Goal: Task Accomplishment & Management: Manage account settings

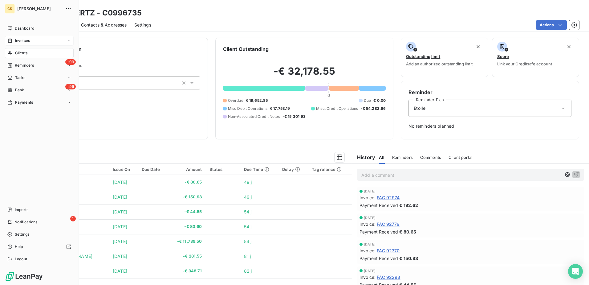
drag, startPoint x: 18, startPoint y: 38, endPoint x: 63, endPoint y: 41, distance: 46.0
click at [18, 38] on span "Invoices" at bounding box center [22, 41] width 15 height 6
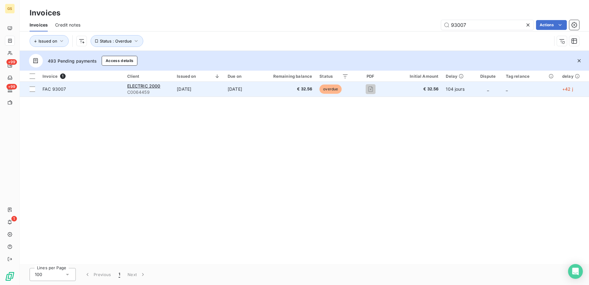
type input "93007"
click at [272, 91] on span "€ 32.56" at bounding box center [288, 89] width 50 height 6
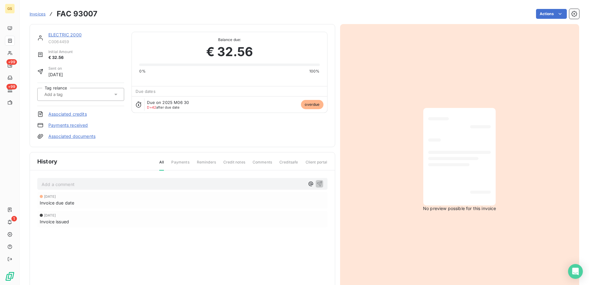
click at [84, 124] on link "Payments received" at bounding box center [68, 125] width 40 height 6
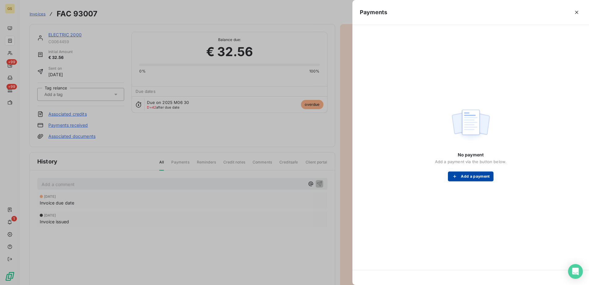
click at [472, 181] on button "Add a payment" at bounding box center [470, 176] width 45 height 10
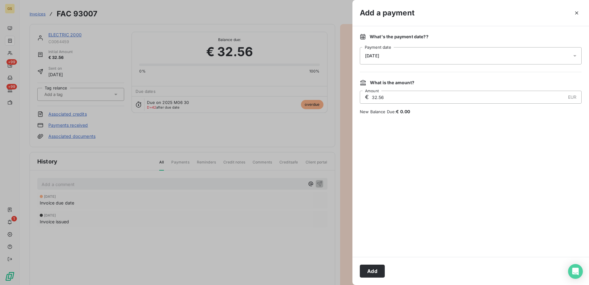
click at [435, 65] on div "What's the payment date? ? [DATE] Payment date What is the amount? € 32.56 EUR …" at bounding box center [471, 141] width 237 height 231
click at [436, 61] on div "[DATE]" at bounding box center [471, 55] width 222 height 17
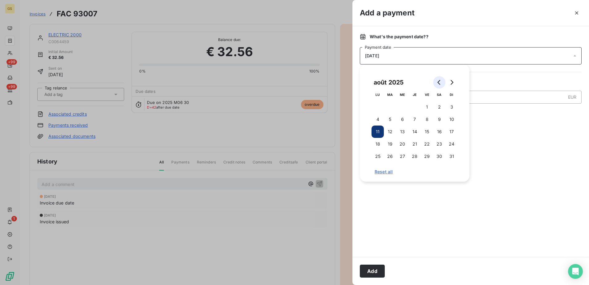
click at [443, 80] on button "Go to previous month" at bounding box center [439, 82] width 12 height 12
click at [383, 167] on button "30" at bounding box center [378, 168] width 12 height 12
click at [526, 154] on div at bounding box center [471, 185] width 222 height 127
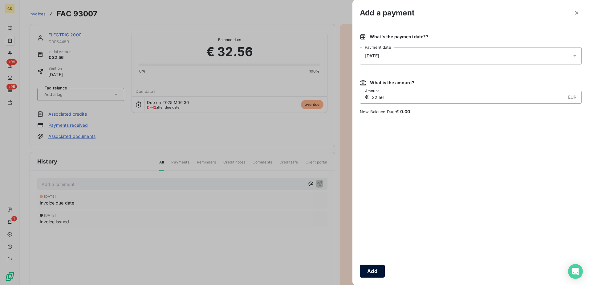
click at [382, 273] on button "Add" at bounding box center [372, 270] width 25 height 13
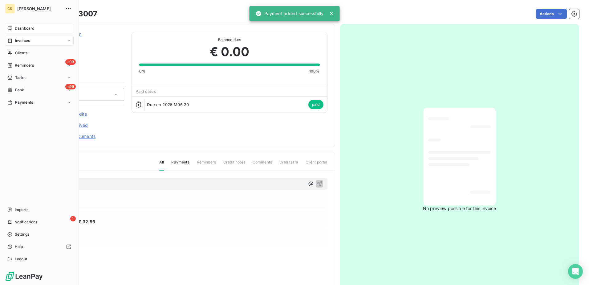
click at [14, 30] on div "Dashboard" at bounding box center [39, 28] width 69 height 10
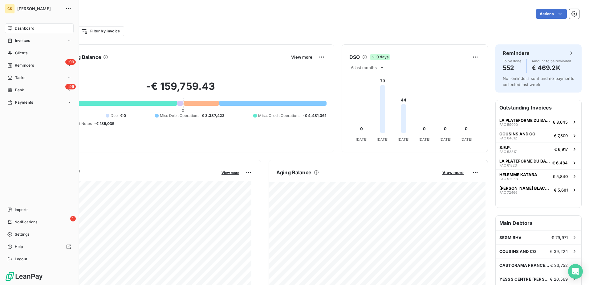
drag, startPoint x: 11, startPoint y: 43, endPoint x: 67, endPoint y: 31, distance: 57.3
click at [11, 43] on div "Invoices" at bounding box center [39, 41] width 69 height 10
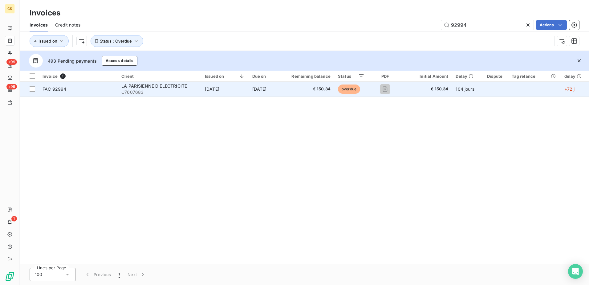
type input "92994"
click at [263, 87] on td "[DATE]" at bounding box center [265, 89] width 33 height 15
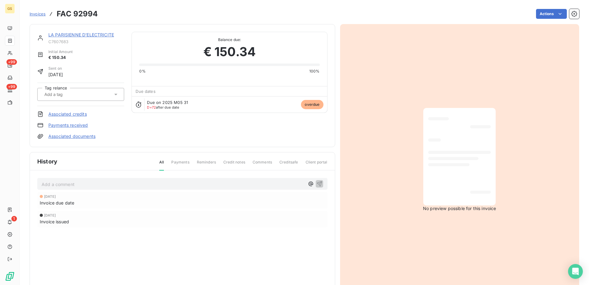
click at [79, 135] on link "Associated documents" at bounding box center [71, 136] width 47 height 6
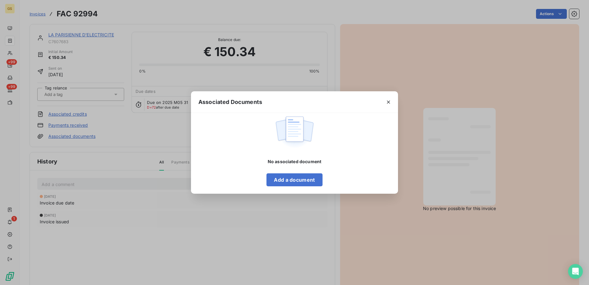
click at [92, 128] on div "Associated Documents No associated document Add a document" at bounding box center [294, 142] width 589 height 285
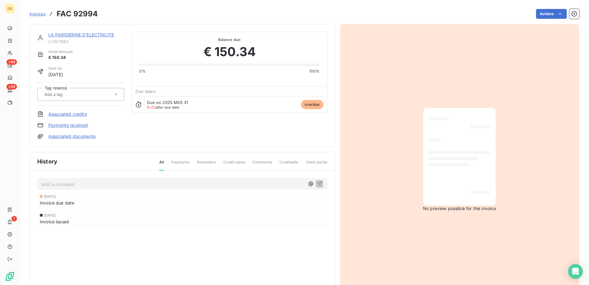
click at [84, 125] on link "Payments received" at bounding box center [68, 125] width 40 height 6
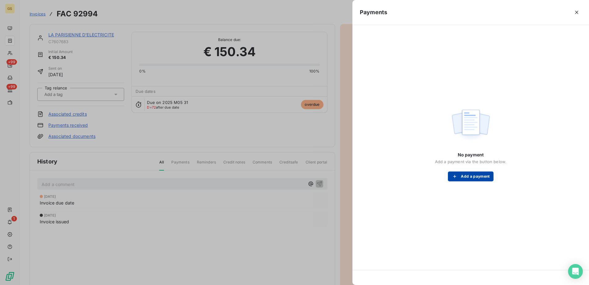
click at [464, 176] on button "Add a payment" at bounding box center [470, 176] width 45 height 10
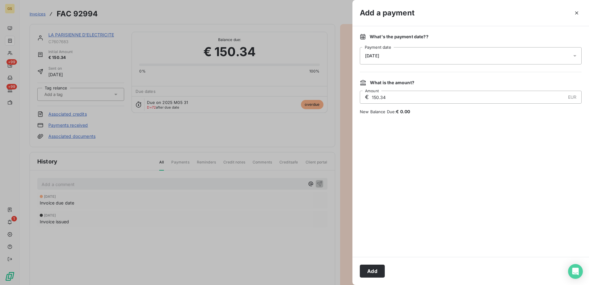
click at [436, 54] on div "[DATE]" at bounding box center [471, 55] width 222 height 17
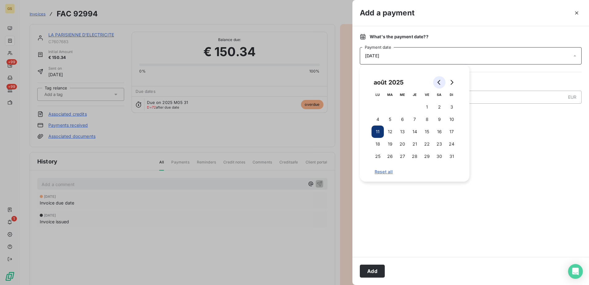
click at [443, 82] on button "Go to previous month" at bounding box center [439, 82] width 12 height 12
click at [419, 155] on button "31" at bounding box center [415, 156] width 12 height 12
click at [513, 158] on div at bounding box center [471, 185] width 222 height 127
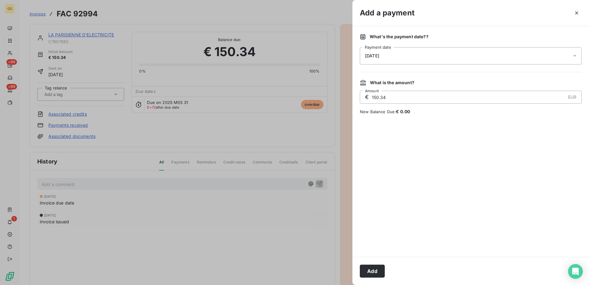
click at [385, 265] on div "Add" at bounding box center [471, 271] width 237 height 28
click at [379, 268] on button "Add" at bounding box center [372, 270] width 25 height 13
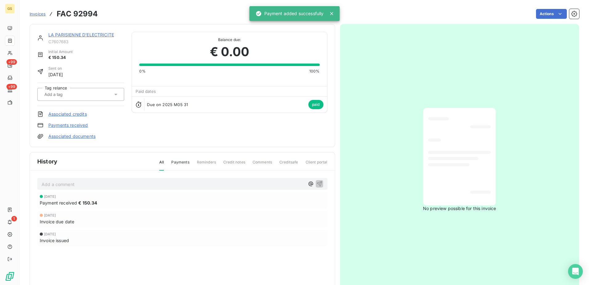
click at [97, 35] on link "LA PARISIENNE D'ELECTRICITE" at bounding box center [81, 34] width 66 height 5
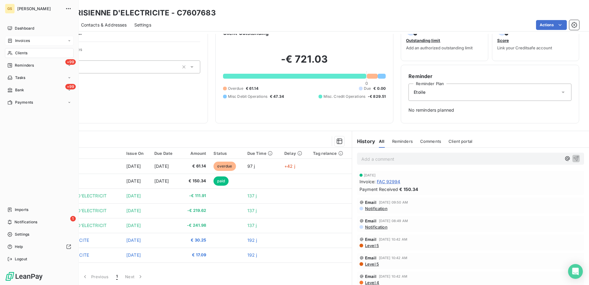
drag, startPoint x: 17, startPoint y: 38, endPoint x: 35, endPoint y: 41, distance: 18.8
click at [17, 38] on div "Invoices" at bounding box center [39, 41] width 69 height 10
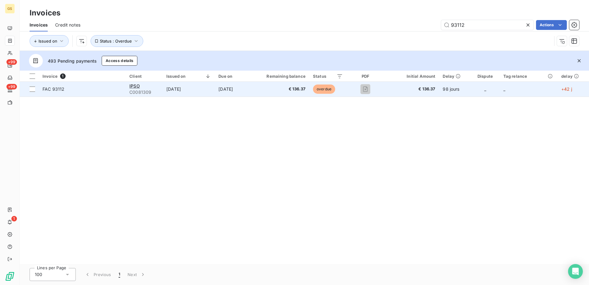
type input "93112"
click at [280, 91] on span "€ 136.37" at bounding box center [280, 89] width 51 height 6
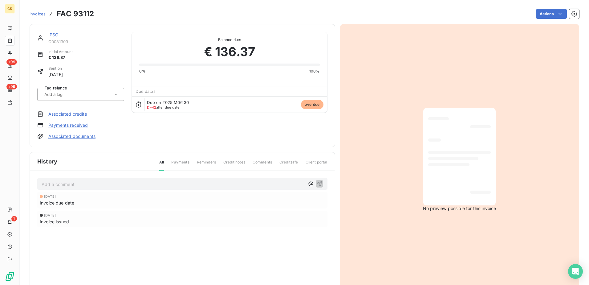
click at [71, 134] on link "Associated documents" at bounding box center [71, 136] width 47 height 6
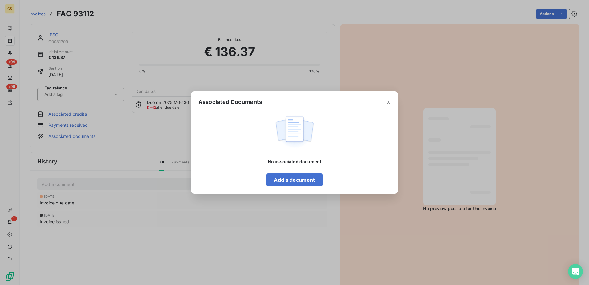
click at [70, 125] on div "Associated Documents No associated document Add a document" at bounding box center [294, 142] width 589 height 285
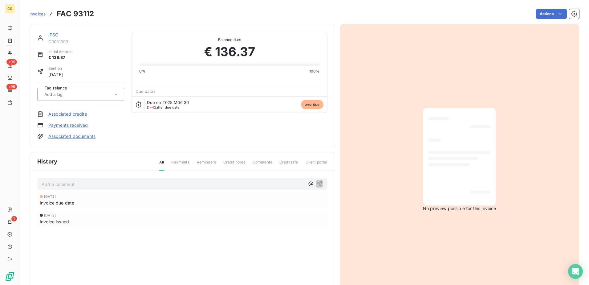
click at [72, 124] on link "Payments received" at bounding box center [68, 125] width 40 height 6
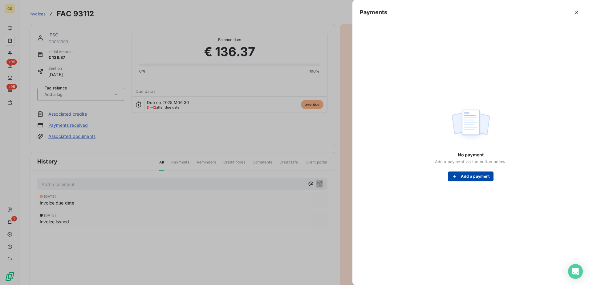
click at [463, 173] on button "Add a payment" at bounding box center [470, 176] width 45 height 10
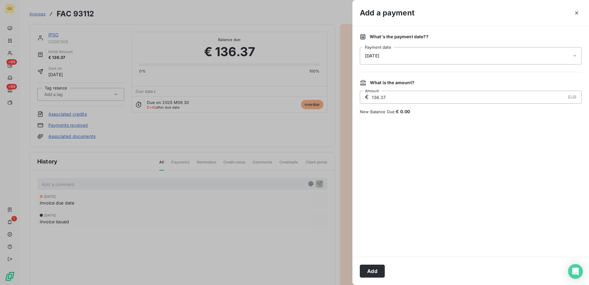
click at [438, 59] on div "[DATE]" at bounding box center [471, 55] width 222 height 17
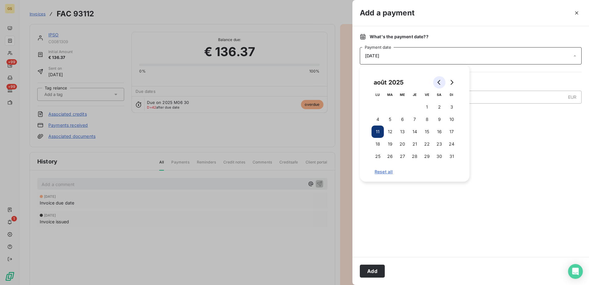
click at [440, 83] on icon "Go to previous month" at bounding box center [439, 82] width 5 height 5
click at [415, 154] on button "31" at bounding box center [415, 156] width 12 height 12
click at [522, 150] on div at bounding box center [471, 185] width 222 height 127
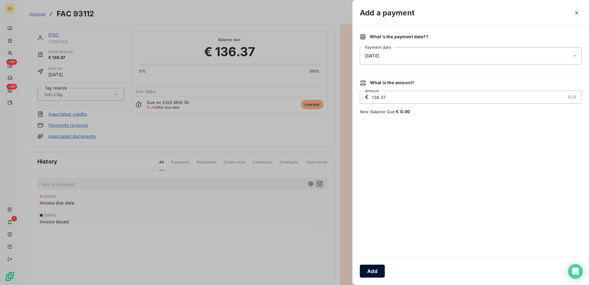
click at [370, 268] on button "Add" at bounding box center [372, 270] width 25 height 13
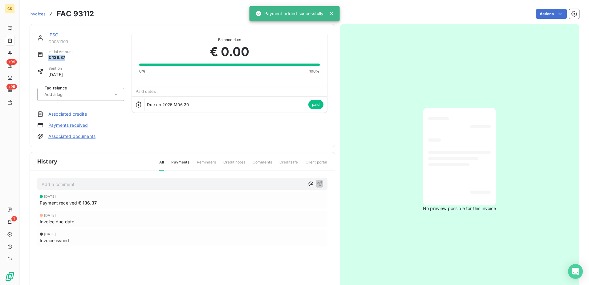
click at [104, 55] on div "Initial Amount € 136.37" at bounding box center [80, 55] width 87 height 12
drag, startPoint x: 104, startPoint y: 55, endPoint x: 48, endPoint y: 33, distance: 60.3
click at [47, 33] on div "IPSO C0081309" at bounding box center [80, 38] width 87 height 12
click at [54, 38] on div "IPSO C0081309" at bounding box center [86, 38] width 76 height 12
click at [53, 35] on link "IPSO" at bounding box center [53, 34] width 10 height 5
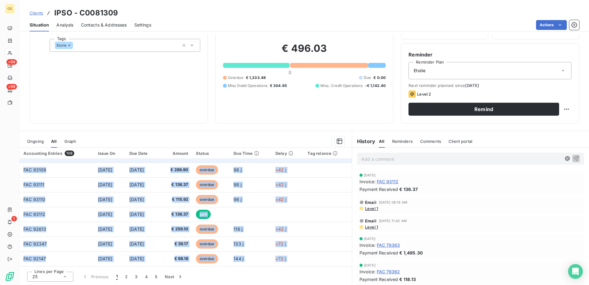
scroll to position [18, 0]
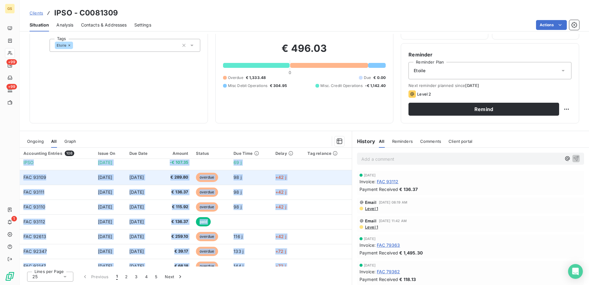
copy tbody "€ 289.80 overdue 98 j +42 j FAC 93111 [DATE] [DATE] € 136.37 overdue 98 j +42 j…"
drag, startPoint x: 324, startPoint y: 249, endPoint x: 164, endPoint y: 178, distance: 174.8
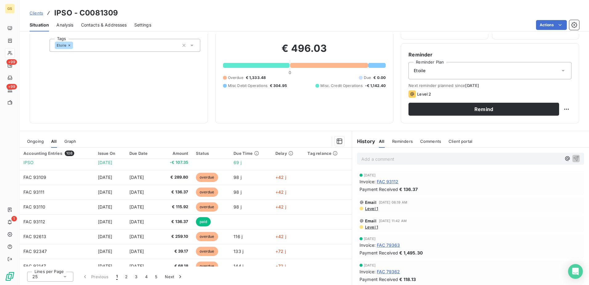
click at [305, 96] on div "€ 496.03 0 Overdue € 1,333.48 Due € 0.00 Misc Debit Operations € 304.95 Misc. C…" at bounding box center [304, 65] width 163 height 100
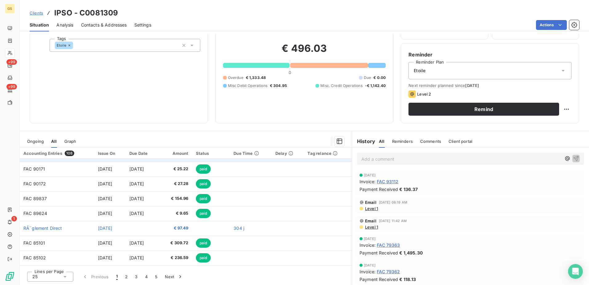
scroll to position [263, 0]
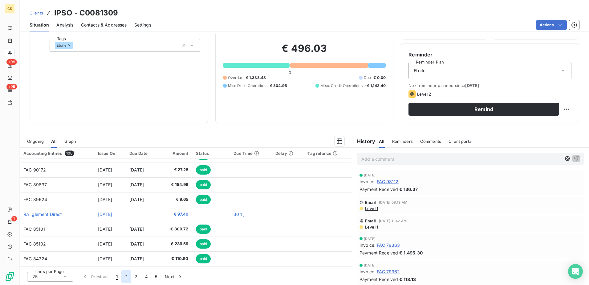
click at [129, 279] on button "2" at bounding box center [126, 276] width 10 height 13
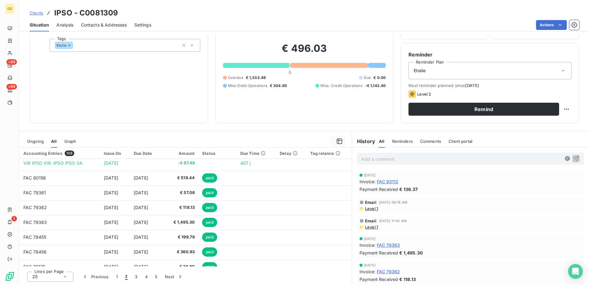
scroll to position [0, 0]
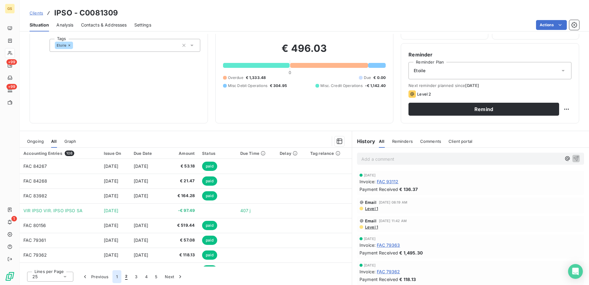
click at [119, 275] on button "1" at bounding box center [117, 276] width 9 height 13
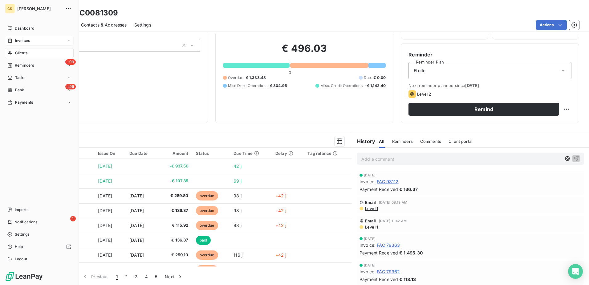
click at [12, 42] on icon at bounding box center [9, 40] width 5 height 5
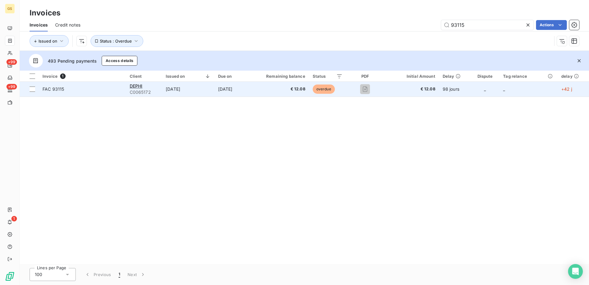
type input "93115"
click at [235, 88] on td "[DATE]" at bounding box center [233, 89] width 36 height 15
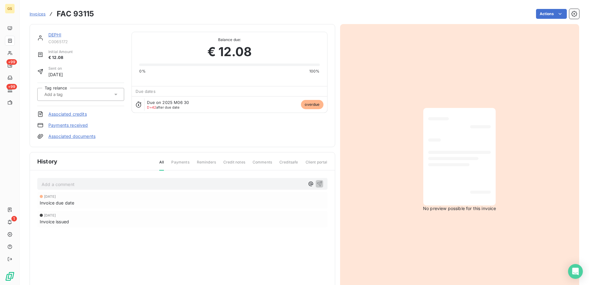
click at [80, 121] on div "DEPHI C0065172 Initial Amount € 12.08 Sent on [DATE] Tag relance Associated cre…" at bounding box center [80, 86] width 87 height 108
click at [77, 126] on link "Payments received" at bounding box center [68, 125] width 40 height 6
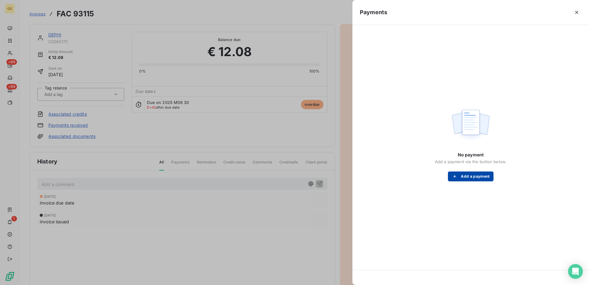
click at [467, 174] on button "Add a payment" at bounding box center [470, 176] width 45 height 10
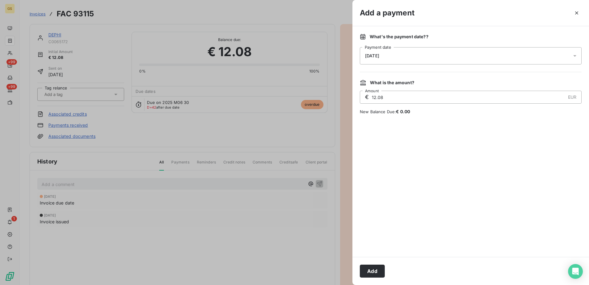
click at [396, 59] on div "[DATE]" at bounding box center [471, 55] width 222 height 17
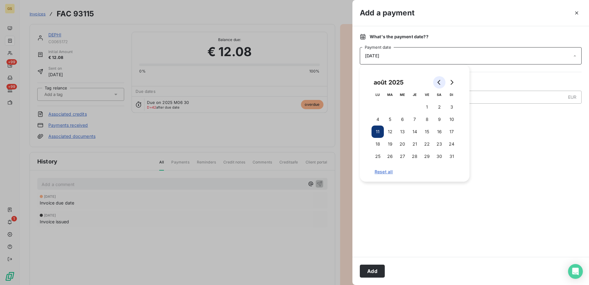
click at [437, 85] on button "Go to previous month" at bounding box center [439, 82] width 12 height 12
click at [389, 119] on button "8" at bounding box center [390, 119] width 12 height 12
click at [467, 178] on div "juillet 2025 LU MA ME JE VE SA DI 1 2 3 4 5 6 7 8 9 10 11 12 13 14 15 16 17 18 …" at bounding box center [415, 122] width 110 height 117
click at [467, 192] on div at bounding box center [471, 185] width 222 height 127
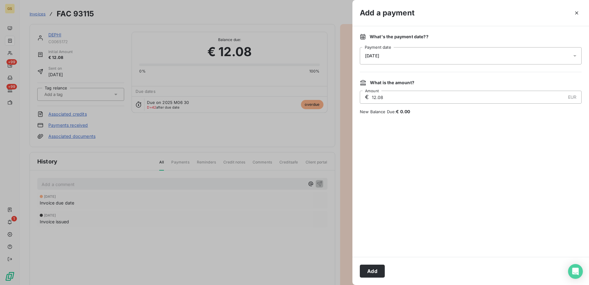
click at [369, 279] on div "Add" at bounding box center [471, 271] width 237 height 28
click at [369, 269] on button "Add" at bounding box center [372, 270] width 25 height 13
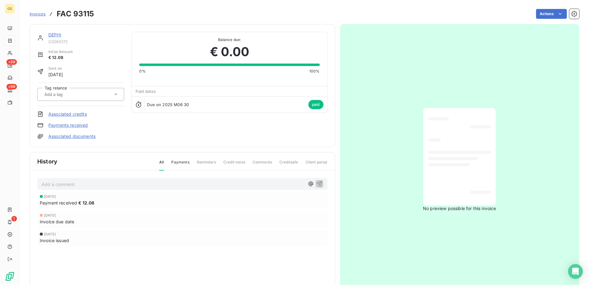
click at [57, 34] on link "DEPHI" at bounding box center [54, 34] width 13 height 5
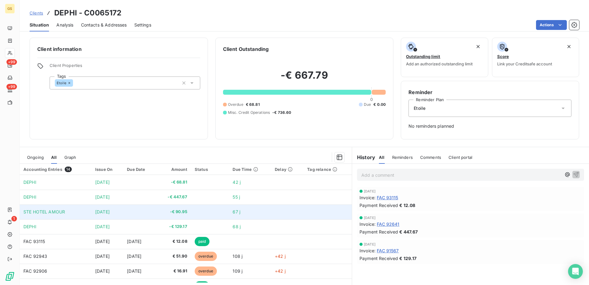
scroll to position [62, 0]
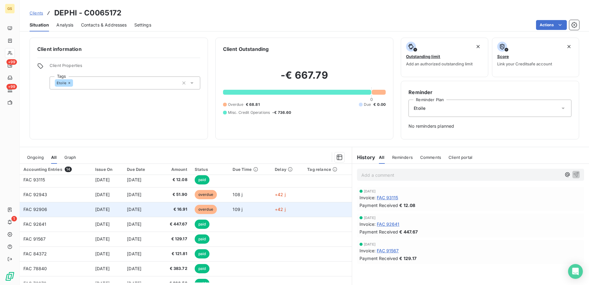
click at [243, 208] on span "109 j" at bounding box center [238, 209] width 10 height 5
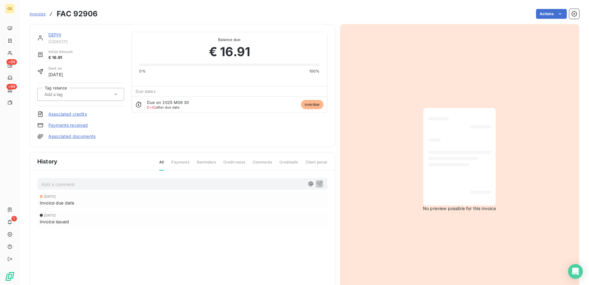
click at [70, 125] on link "Payments received" at bounding box center [68, 125] width 40 height 6
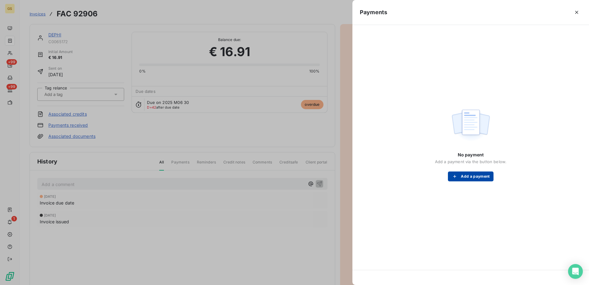
click at [465, 176] on button "Add a payment" at bounding box center [470, 176] width 45 height 10
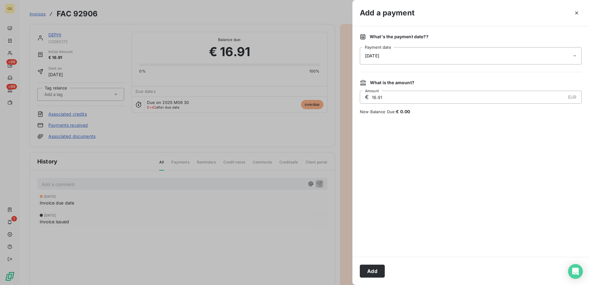
click at [415, 60] on div "[DATE]" at bounding box center [471, 55] width 222 height 17
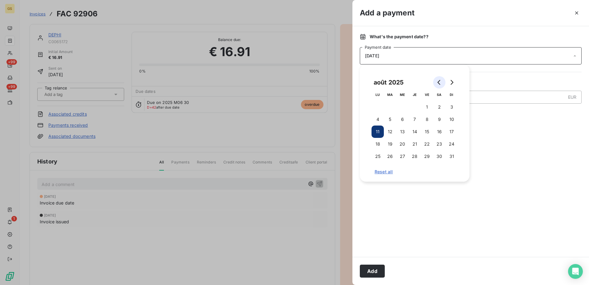
click at [438, 81] on icon "Go to previous month" at bounding box center [439, 82] width 5 height 5
click at [380, 168] on button "30" at bounding box center [378, 168] width 12 height 12
click at [546, 155] on div at bounding box center [471, 185] width 222 height 127
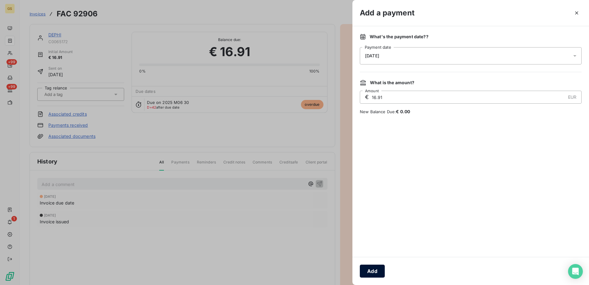
click at [377, 272] on button "Add" at bounding box center [372, 270] width 25 height 13
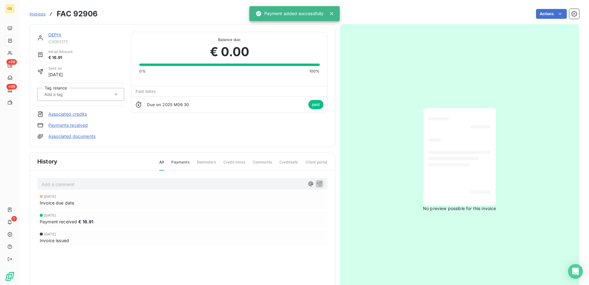
click at [56, 37] on link "DEPHI" at bounding box center [54, 34] width 13 height 5
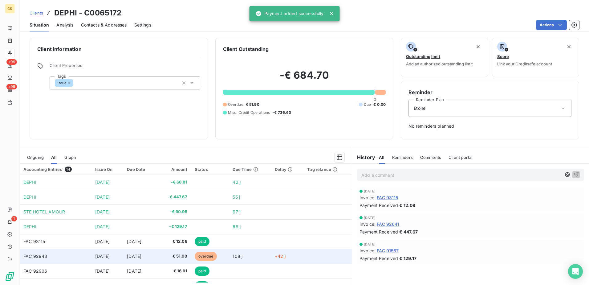
click at [243, 257] on span "108 j" at bounding box center [238, 255] width 10 height 5
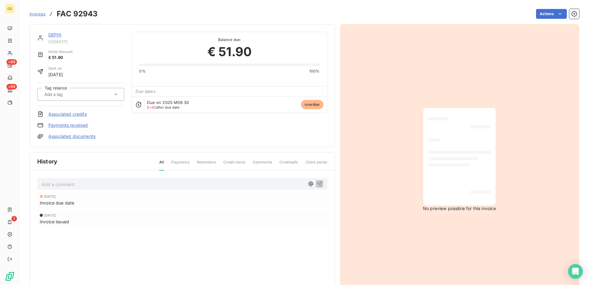
click at [67, 124] on link "Payments received" at bounding box center [68, 125] width 40 height 6
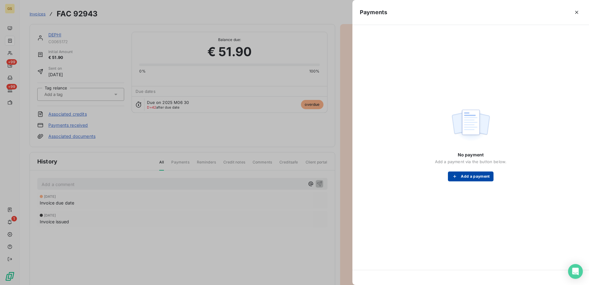
click at [471, 180] on button "Add a payment" at bounding box center [470, 176] width 45 height 10
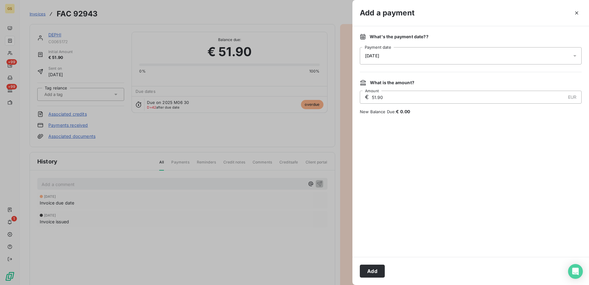
click at [413, 51] on div "[DATE]" at bounding box center [471, 55] width 222 height 17
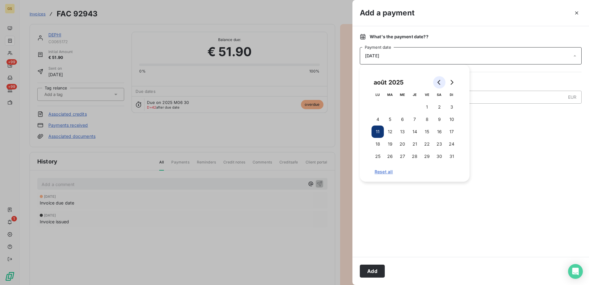
click at [439, 77] on button "Go to previous month" at bounding box center [439, 82] width 12 height 12
click at [382, 168] on button "30" at bounding box center [378, 168] width 12 height 12
click at [495, 144] on div at bounding box center [471, 185] width 222 height 127
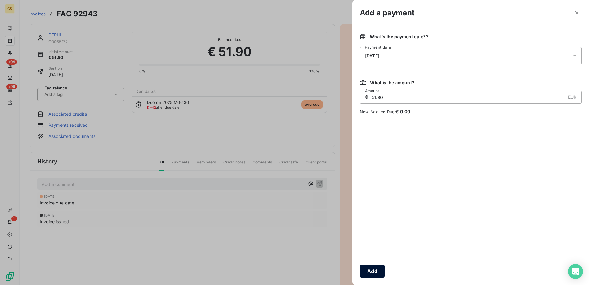
click at [383, 268] on button "Add" at bounding box center [372, 270] width 25 height 13
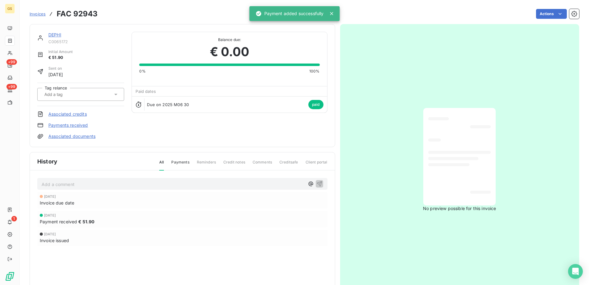
click at [58, 38] on div "DEPHI" at bounding box center [86, 35] width 76 height 6
click at [58, 36] on link "DEPHI" at bounding box center [54, 34] width 13 height 5
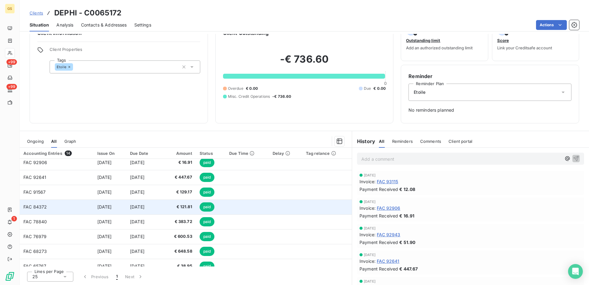
scroll to position [100, 0]
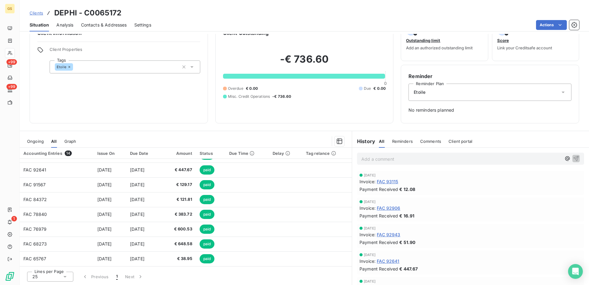
click at [37, 144] on div "Ongoing" at bounding box center [35, 141] width 17 height 13
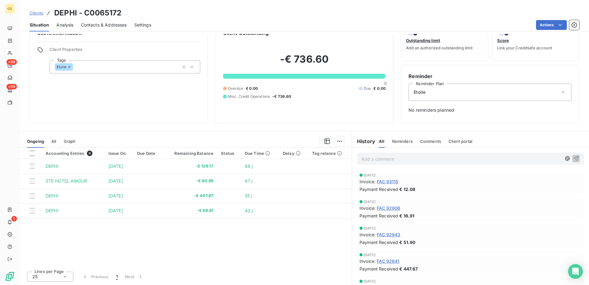
click at [51, 140] on div "Ongoing All Graph" at bounding box center [186, 141] width 332 height 13
click at [54, 139] on span "All" at bounding box center [53, 141] width 5 height 5
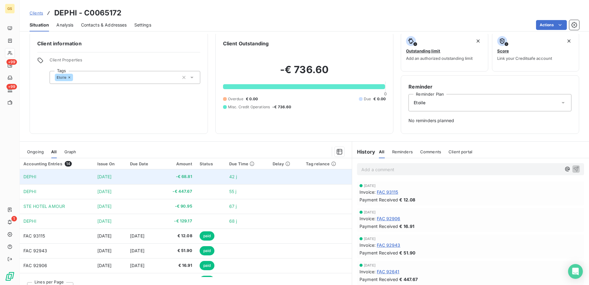
scroll to position [0, 0]
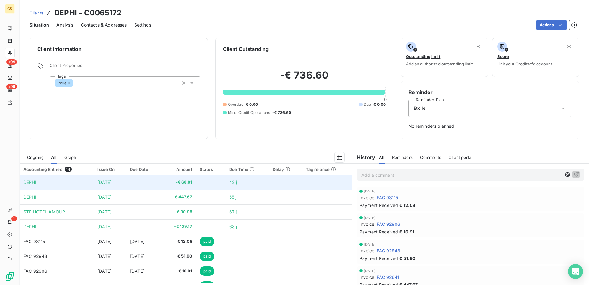
click at [160, 181] on td at bounding box center [143, 182] width 34 height 15
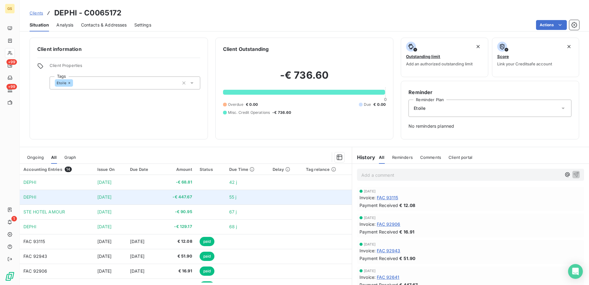
click at [160, 197] on td at bounding box center [143, 197] width 34 height 15
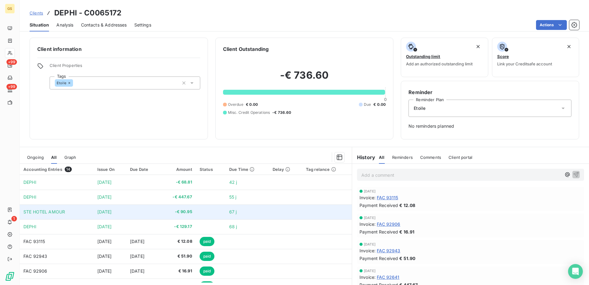
click at [160, 210] on td at bounding box center [143, 211] width 34 height 15
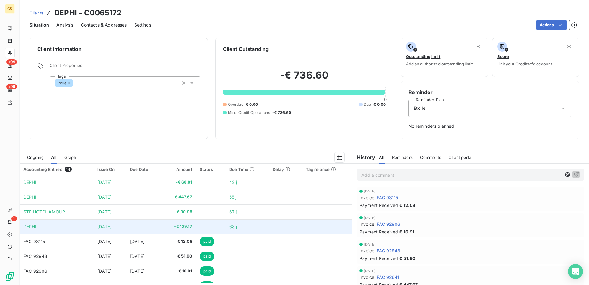
click at [160, 222] on td at bounding box center [143, 226] width 34 height 15
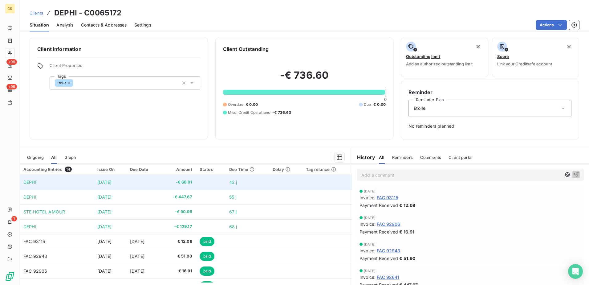
click at [174, 185] on td "-€ 68.81" at bounding box center [178, 182] width 36 height 15
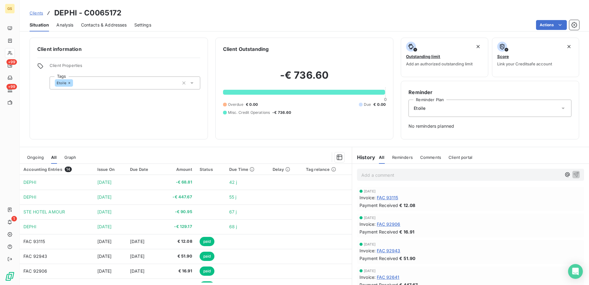
click at [180, 145] on div "Client information Client Properties Tags Etoile Client Outstanding -€ 736.60 0…" at bounding box center [305, 159] width 570 height 251
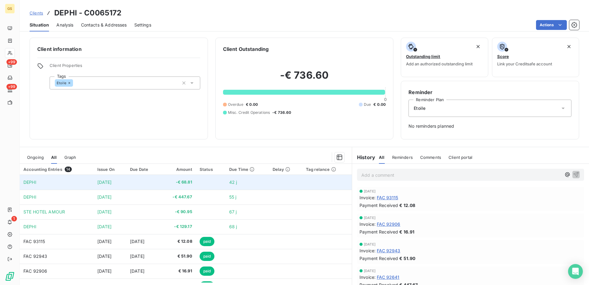
click at [179, 183] on span "-€ 68.81" at bounding box center [178, 182] width 28 height 6
drag, startPoint x: 179, startPoint y: 183, endPoint x: 175, endPoint y: 182, distance: 4.9
click at [175, 182] on td "-€ 68.81" at bounding box center [178, 182] width 36 height 15
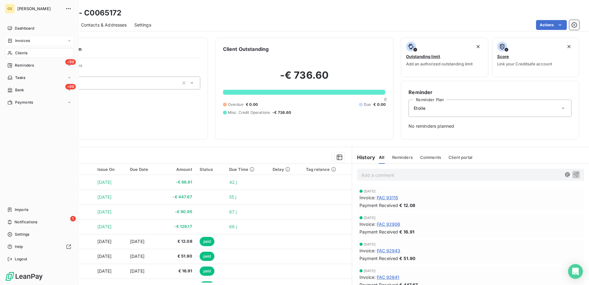
click at [29, 37] on div "Invoices" at bounding box center [39, 41] width 69 height 10
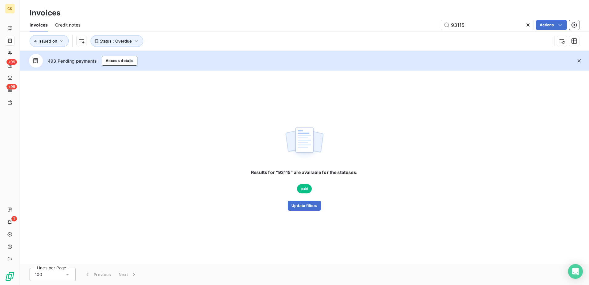
drag, startPoint x: 478, startPoint y: 24, endPoint x: 440, endPoint y: 37, distance: 40.5
click at [440, 37] on div "Invoices Credit notes 93115 Actions Issued on Status : Overdue" at bounding box center [305, 34] width 570 height 32
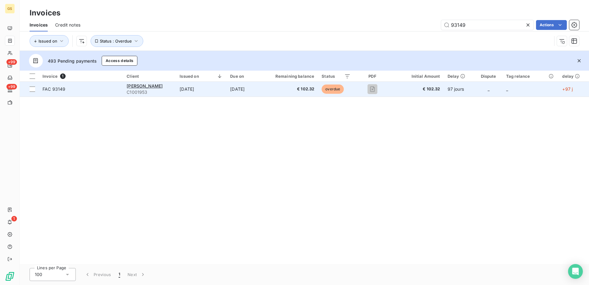
type input "93149"
click at [231, 84] on td "[DATE]" at bounding box center [244, 89] width 35 height 15
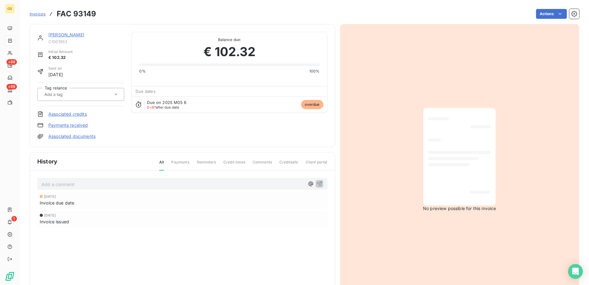
click at [82, 125] on link "Payments received" at bounding box center [68, 125] width 40 height 6
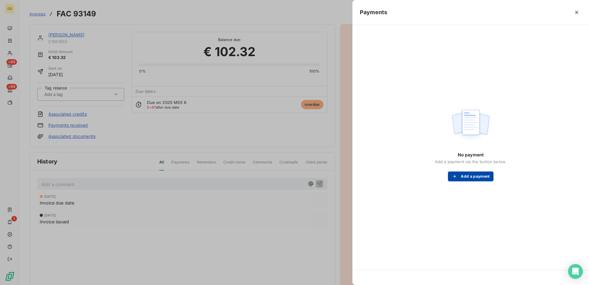
click at [471, 177] on button "Add a payment" at bounding box center [470, 176] width 45 height 10
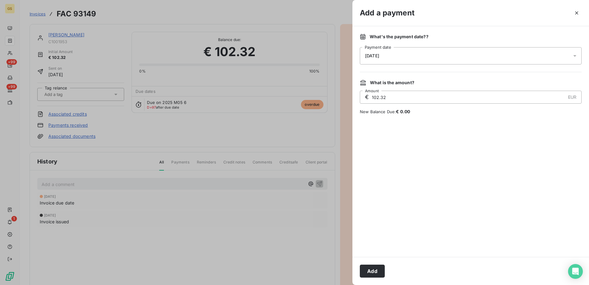
click at [413, 57] on div "[DATE]" at bounding box center [471, 55] width 222 height 17
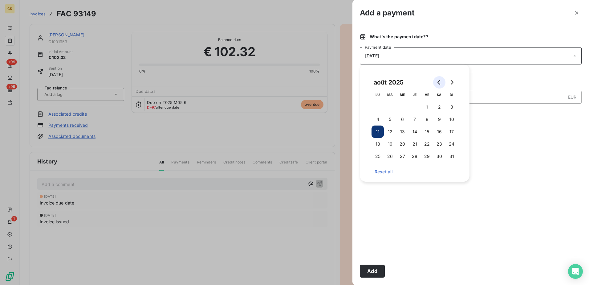
drag, startPoint x: 437, startPoint y: 90, endPoint x: 442, endPoint y: 85, distance: 6.8
click at [438, 89] on th "SA" at bounding box center [439, 94] width 12 height 12
click at [442, 84] on button "Go to previous month" at bounding box center [439, 82] width 12 height 12
click at [442, 85] on button "Go to previous month" at bounding box center [439, 82] width 12 height 12
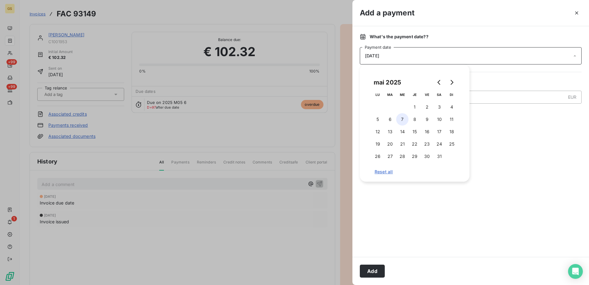
click at [405, 120] on button "7" at bounding box center [402, 119] width 12 height 12
click at [504, 134] on div at bounding box center [471, 185] width 222 height 127
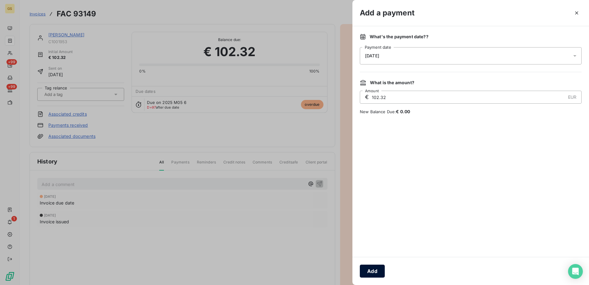
click at [379, 272] on button "Add" at bounding box center [372, 270] width 25 height 13
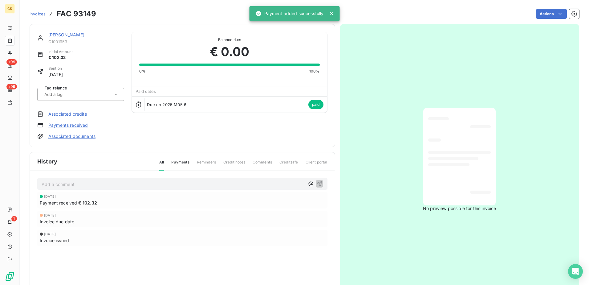
click at [68, 34] on link "[PERSON_NAME]" at bounding box center [66, 34] width 36 height 5
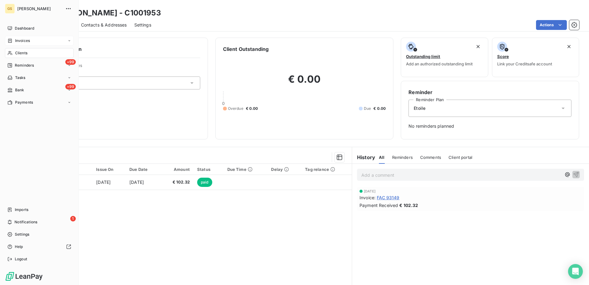
click at [17, 39] on span "Invoices" at bounding box center [22, 41] width 15 height 6
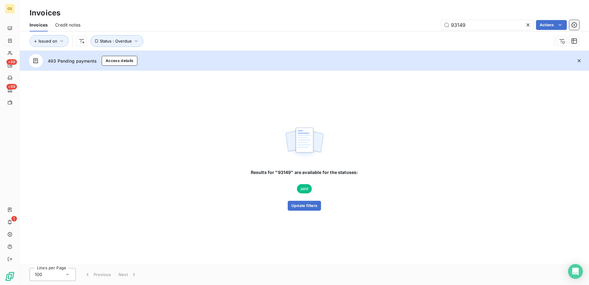
drag, startPoint x: 437, startPoint y: 28, endPoint x: 402, endPoint y: 31, distance: 35.3
click at [402, 32] on div "Invoices Credit notes 93149 Actions Issued on Status : Overdue" at bounding box center [305, 34] width 570 height 32
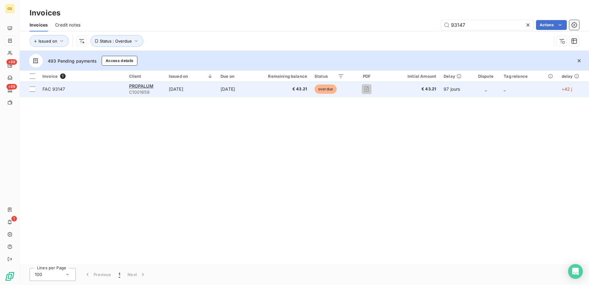
type input "93147"
click at [250, 86] on td "[DATE]" at bounding box center [235, 89] width 36 height 15
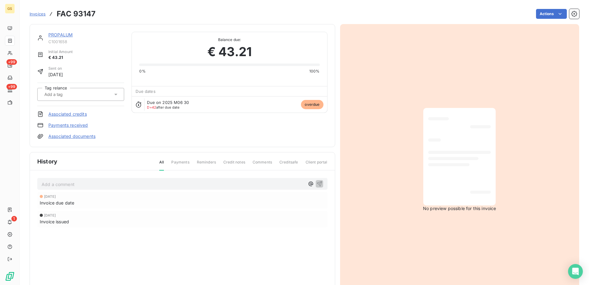
click at [55, 124] on link "Payments received" at bounding box center [68, 125] width 40 height 6
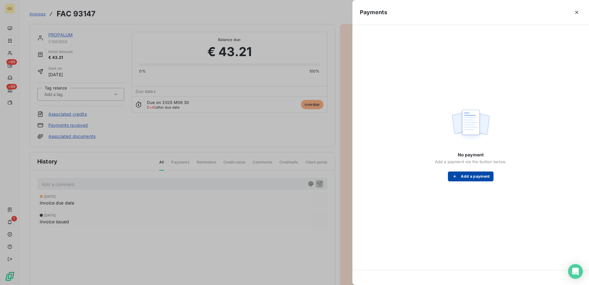
click at [461, 180] on button "Add a payment" at bounding box center [470, 176] width 45 height 10
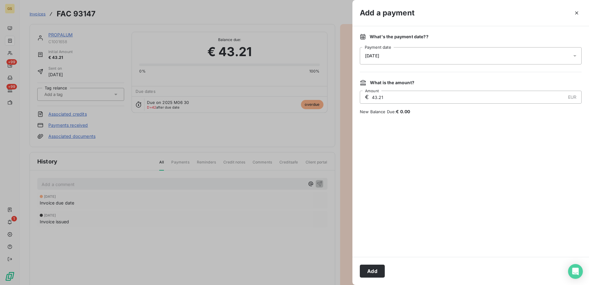
click at [396, 59] on div "[DATE]" at bounding box center [471, 55] width 222 height 17
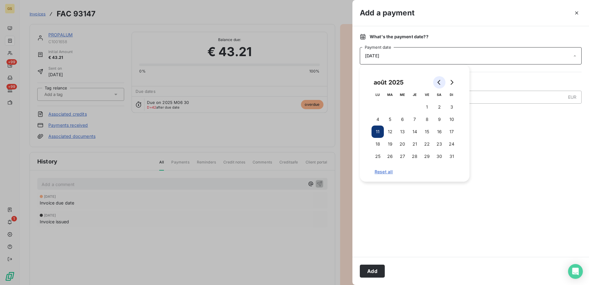
click at [443, 81] on button "Go to previous month" at bounding box center [439, 82] width 12 height 12
click at [395, 108] on button "1" at bounding box center [390, 107] width 12 height 12
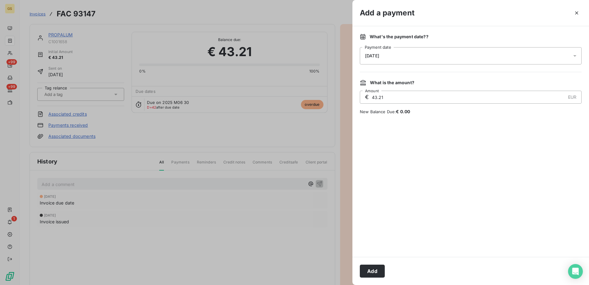
click at [553, 128] on div at bounding box center [471, 185] width 222 height 127
click at [376, 273] on button "Add" at bounding box center [372, 270] width 25 height 13
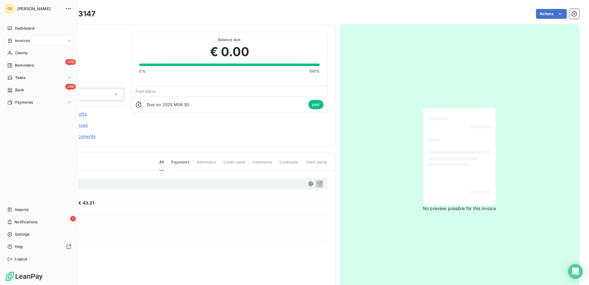
click at [12, 42] on icon at bounding box center [9, 40] width 5 height 5
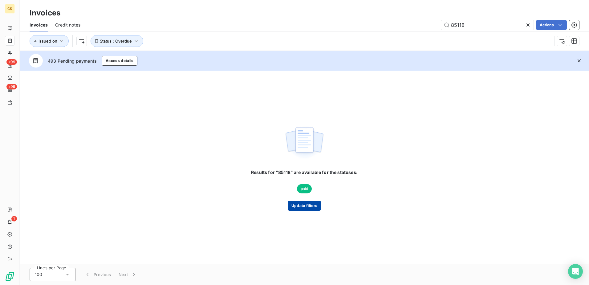
type input "85118"
click at [309, 206] on button "Update filters" at bounding box center [304, 206] width 33 height 10
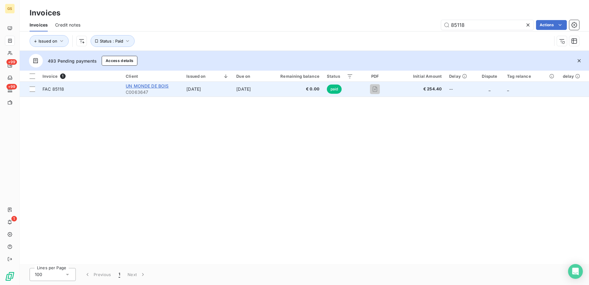
click at [160, 84] on span "UN MONDE DE BOIS" at bounding box center [147, 85] width 43 height 5
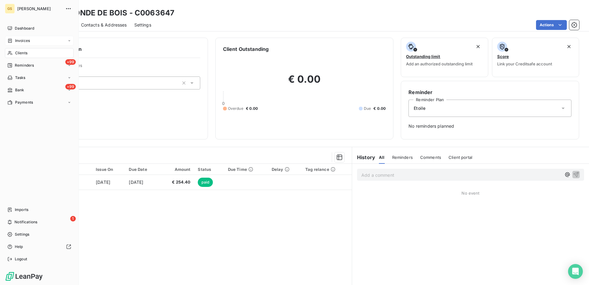
click at [9, 41] on icon at bounding box center [9, 40] width 5 height 5
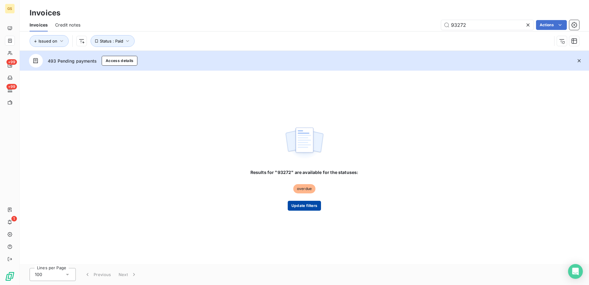
type input "93272"
click at [307, 205] on button "Update filters" at bounding box center [304, 206] width 33 height 10
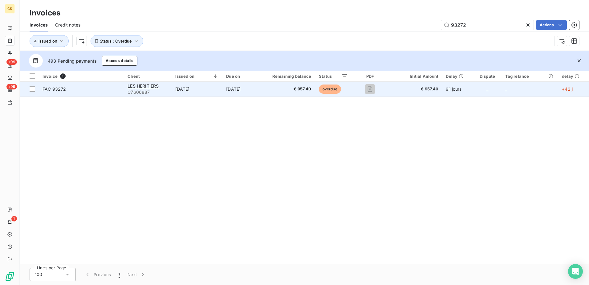
click at [220, 85] on td "[DATE]" at bounding box center [197, 89] width 51 height 15
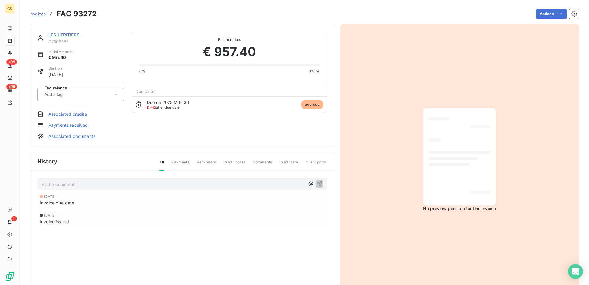
click at [72, 126] on link "Payments received" at bounding box center [68, 125] width 40 height 6
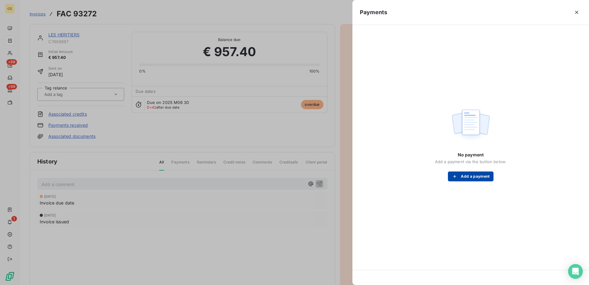
click at [455, 179] on icon "button" at bounding box center [455, 176] width 6 height 6
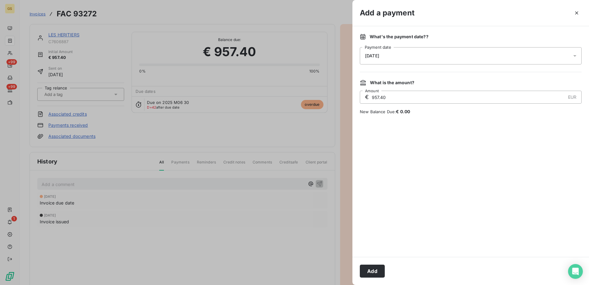
click at [466, 61] on div "[DATE]" at bounding box center [471, 55] width 222 height 17
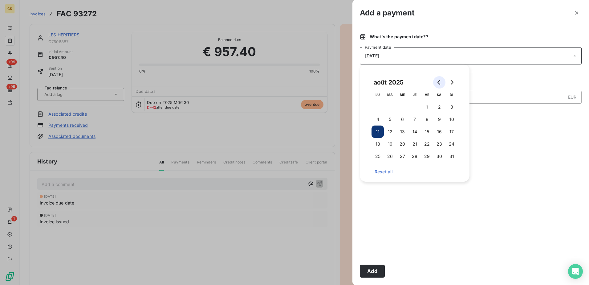
click at [441, 83] on icon "Go to previous month" at bounding box center [439, 82] width 5 height 5
click at [378, 166] on button "30" at bounding box center [378, 168] width 12 height 12
click at [534, 139] on div at bounding box center [471, 185] width 222 height 127
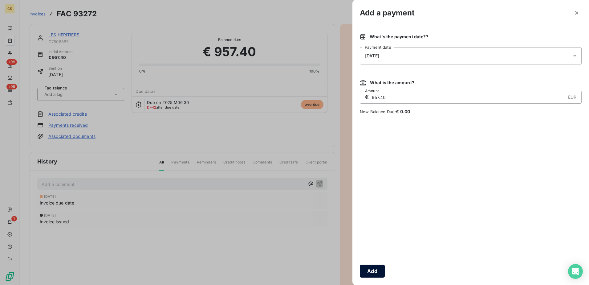
click at [373, 270] on button "Add" at bounding box center [372, 270] width 25 height 13
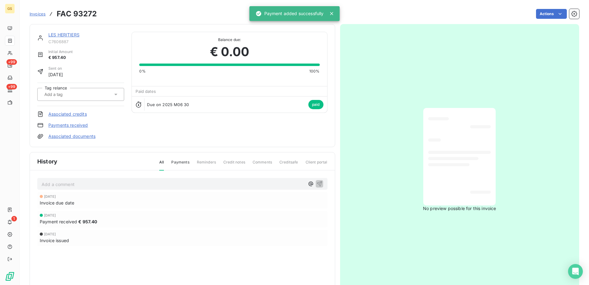
click at [78, 36] on link "LES HERITIERS" at bounding box center [63, 34] width 31 height 5
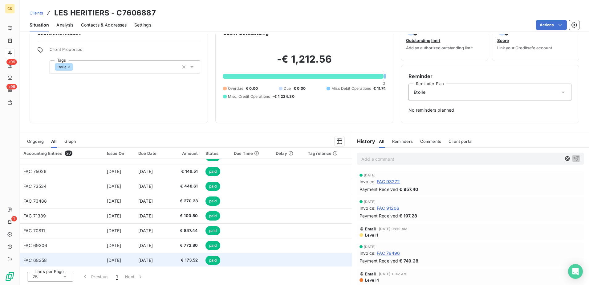
scroll to position [189, 0]
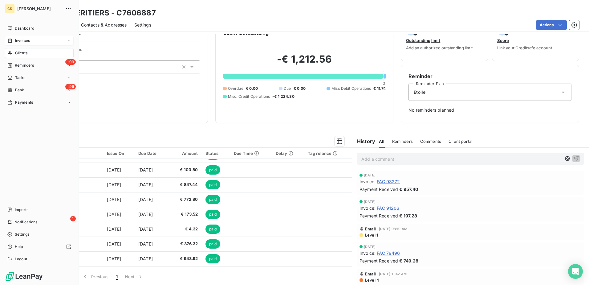
click at [10, 37] on div "Invoices" at bounding box center [39, 41] width 69 height 10
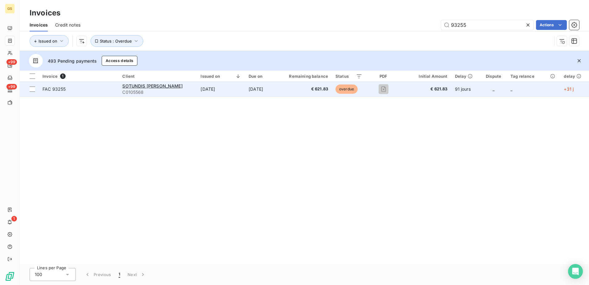
type input "93255"
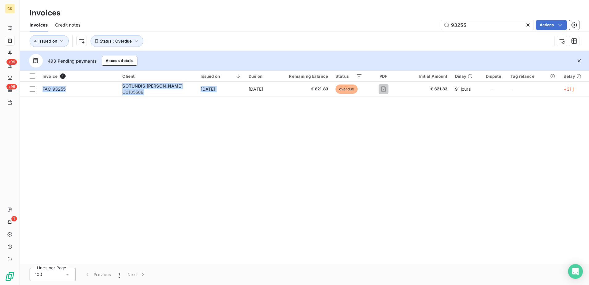
drag, startPoint x: 237, startPoint y: 87, endPoint x: 258, endPoint y: 165, distance: 80.5
click at [257, 164] on div "Invoice 1 Client Issued on Due on Remaining balance Status PDF Initial Amount D…" at bounding box center [305, 167] width 570 height 193
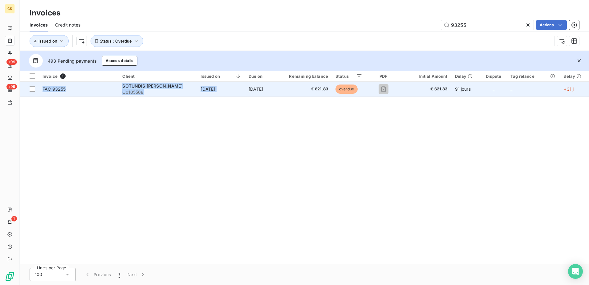
click at [207, 87] on td "[DATE]" at bounding box center [221, 89] width 48 height 15
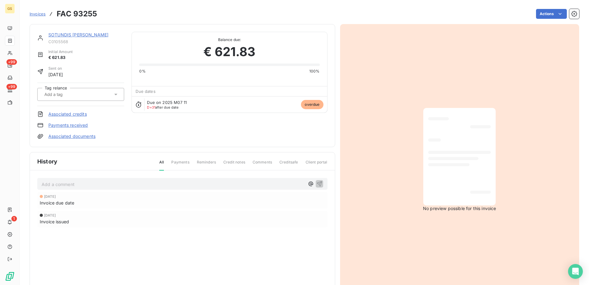
click at [81, 126] on link "Payments received" at bounding box center [68, 125] width 40 height 6
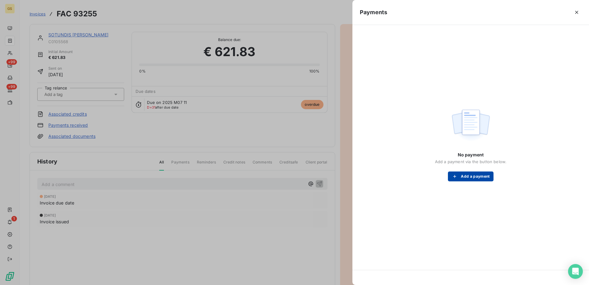
click at [473, 176] on button "Add a payment" at bounding box center [470, 176] width 45 height 10
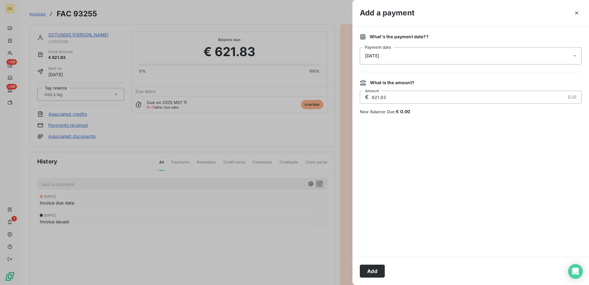
click at [443, 55] on div "[DATE]" at bounding box center [471, 55] width 222 height 17
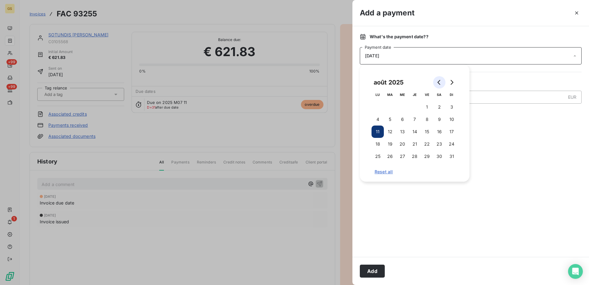
click at [440, 79] on button "Go to previous month" at bounding box center [439, 82] width 12 height 12
click at [430, 131] on button "18" at bounding box center [427, 131] width 12 height 12
click at [515, 124] on div at bounding box center [471, 185] width 222 height 127
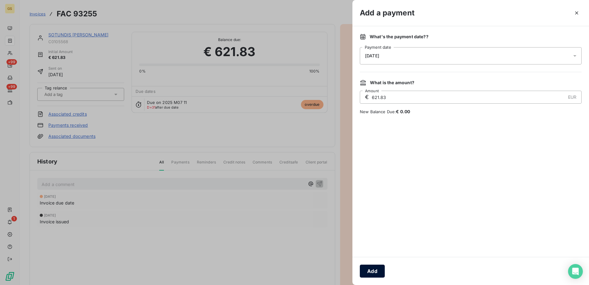
click at [376, 266] on button "Add" at bounding box center [372, 270] width 25 height 13
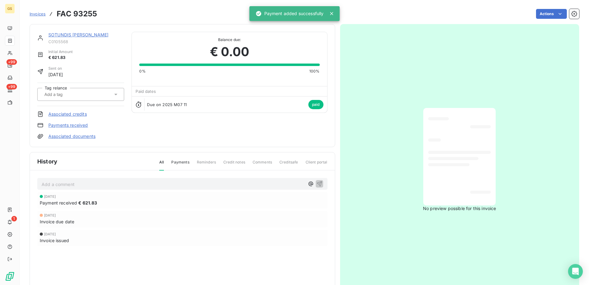
click at [88, 35] on link "SOTUNDIS [PERSON_NAME]" at bounding box center [78, 34] width 60 height 5
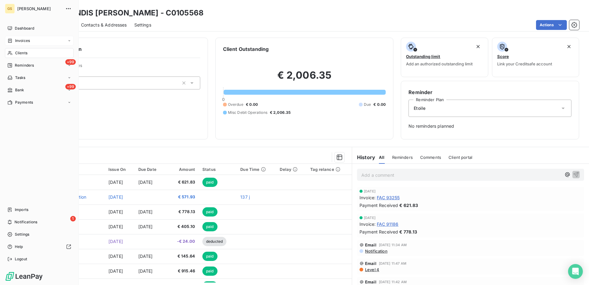
click at [19, 45] on div "Invoices" at bounding box center [39, 41] width 69 height 10
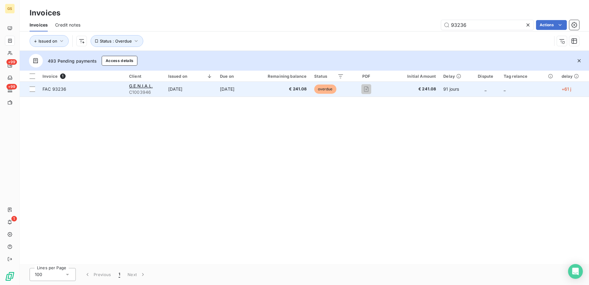
type input "93236"
click at [252, 88] on td "[DATE]" at bounding box center [234, 89] width 36 height 15
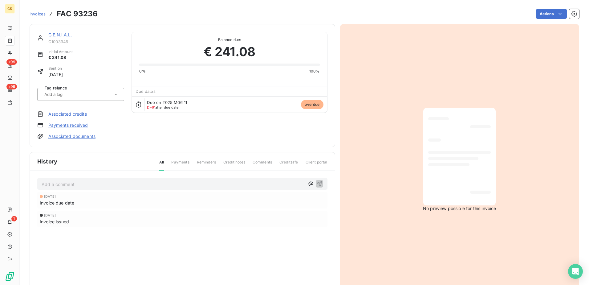
click at [62, 33] on link "G.E.N.I.A.L." at bounding box center [60, 34] width 24 height 5
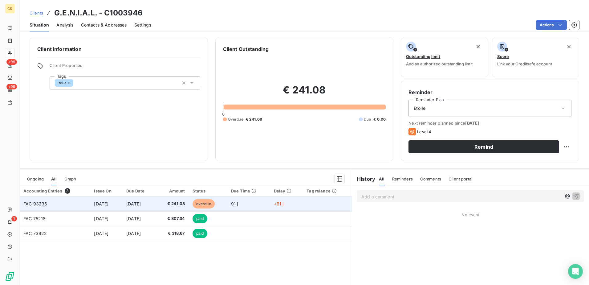
click at [105, 207] on td "[DATE]" at bounding box center [106, 203] width 32 height 15
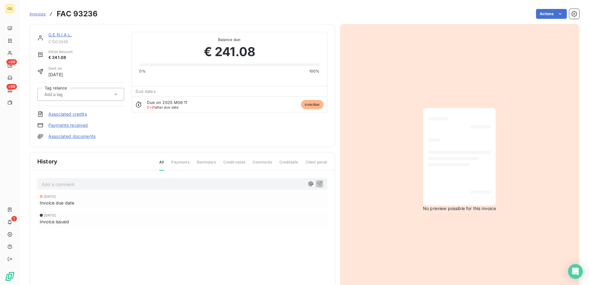
click at [80, 125] on link "Payments received" at bounding box center [68, 125] width 40 height 6
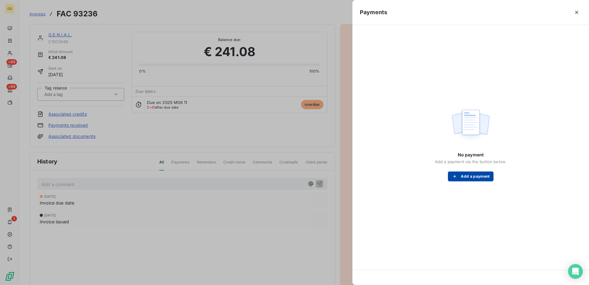
click at [459, 175] on div "button" at bounding box center [456, 176] width 9 height 6
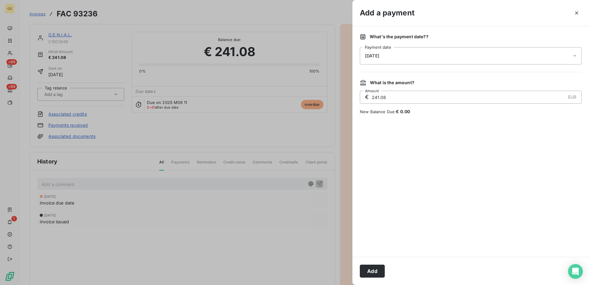
click at [407, 63] on div "[DATE]" at bounding box center [471, 55] width 222 height 17
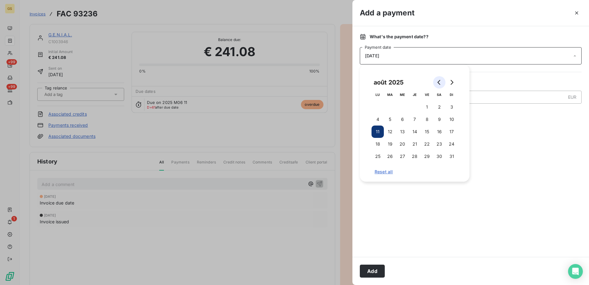
click at [438, 83] on icon "Go to previous month" at bounding box center [439, 82] width 5 height 5
click at [411, 129] on button "17" at bounding box center [415, 131] width 12 height 12
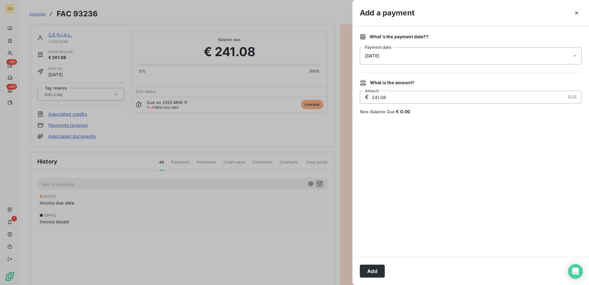
click at [499, 139] on div at bounding box center [471, 185] width 222 height 127
click at [381, 271] on button "Add" at bounding box center [372, 270] width 25 height 13
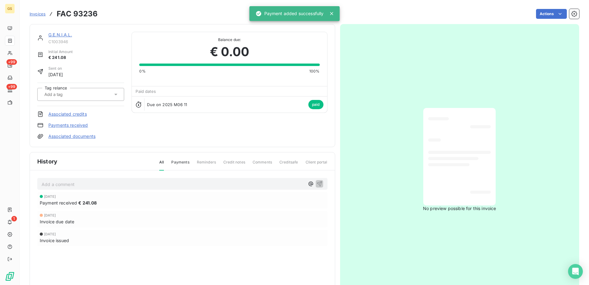
click at [59, 37] on link "G.E.N.I.A.L." at bounding box center [60, 34] width 24 height 5
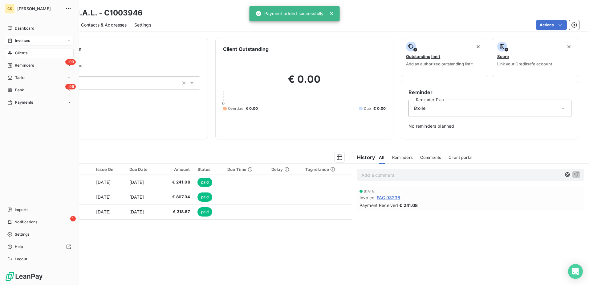
drag, startPoint x: 8, startPoint y: 49, endPoint x: 22, endPoint y: 38, distance: 18.0
click at [22, 38] on span "Invoices" at bounding box center [22, 41] width 15 height 6
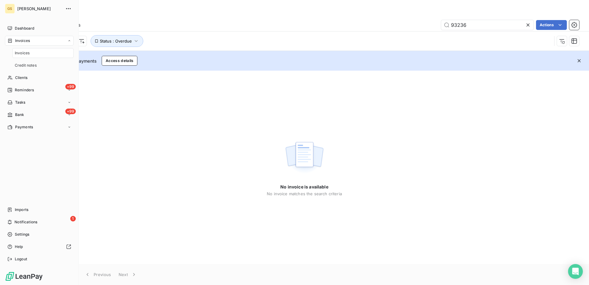
click at [24, 51] on span "Invoices" at bounding box center [22, 53] width 15 height 6
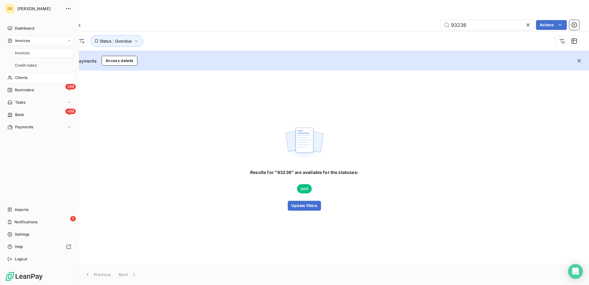
click at [27, 82] on div "Clients" at bounding box center [39, 78] width 69 height 10
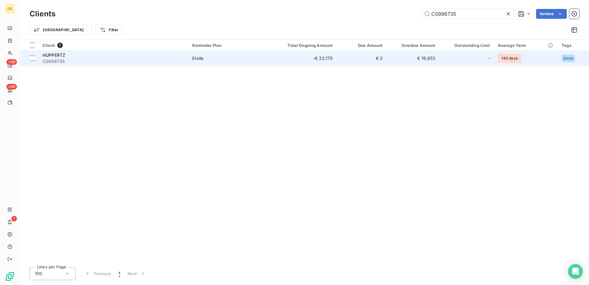
type input "C0996735"
click at [227, 62] on td "Etoile" at bounding box center [229, 58] width 81 height 15
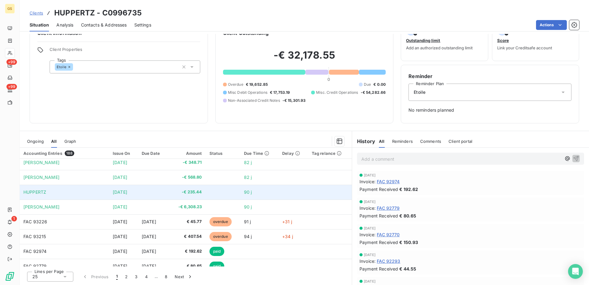
scroll to position [123, 0]
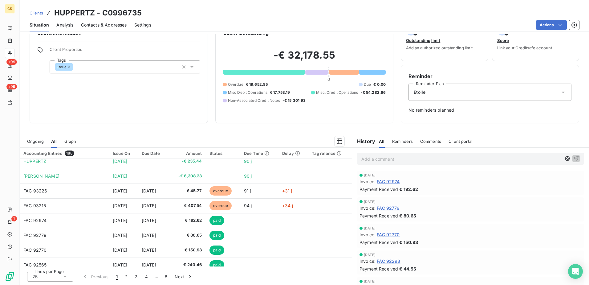
click at [31, 139] on span "Ongoing" at bounding box center [35, 141] width 17 height 5
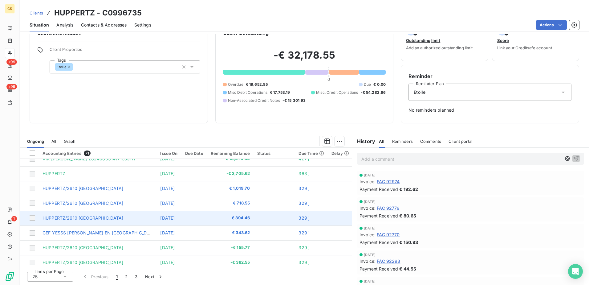
scroll to position [265, 0]
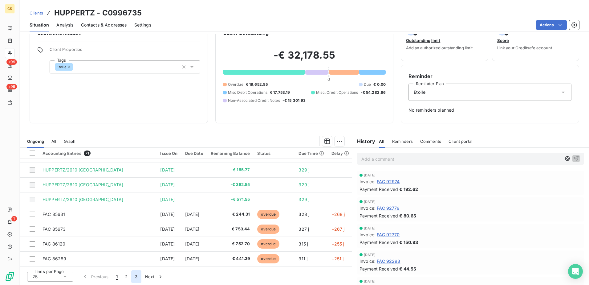
click at [137, 275] on button "3" at bounding box center [136, 276] width 10 height 13
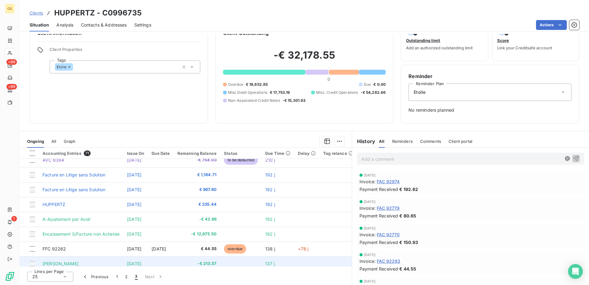
scroll to position [0, 0]
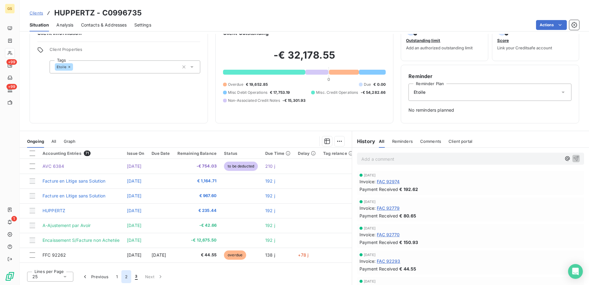
click at [127, 277] on button "2" at bounding box center [126, 276] width 10 height 13
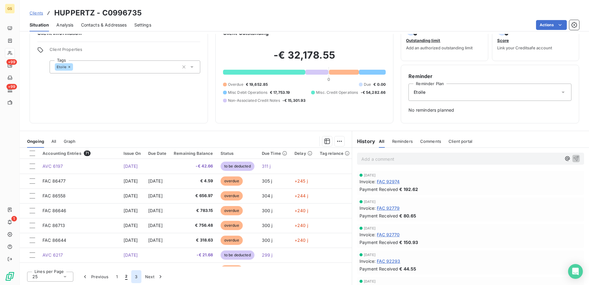
click at [135, 277] on button "3" at bounding box center [136, 276] width 10 height 13
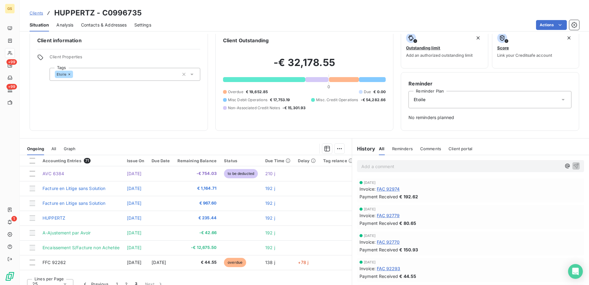
scroll to position [16, 0]
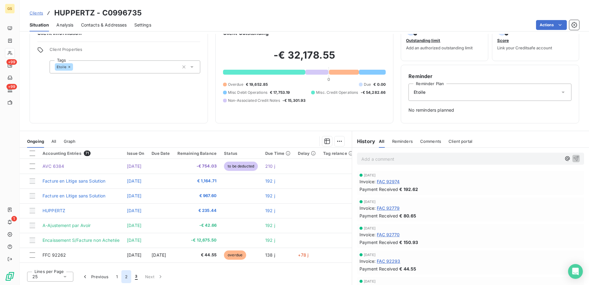
click at [127, 277] on button "2" at bounding box center [126, 276] width 10 height 13
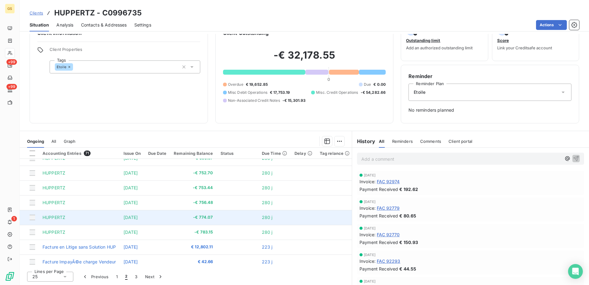
scroll to position [265, 0]
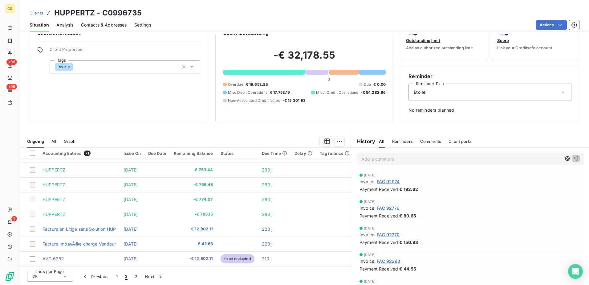
click at [57, 138] on div "Ongoing All Graph" at bounding box center [186, 141] width 332 height 13
click at [55, 141] on span "All" at bounding box center [53, 141] width 5 height 5
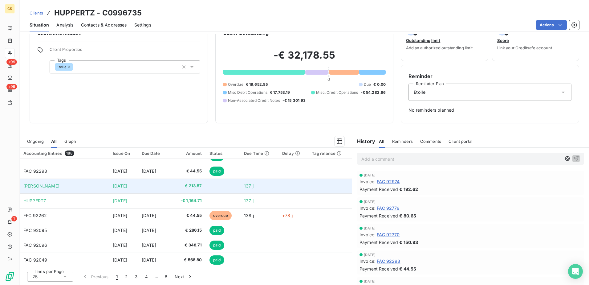
scroll to position [263, 0]
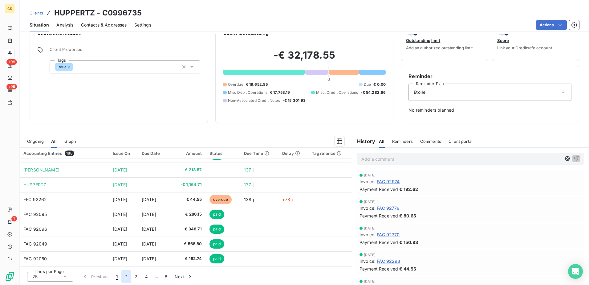
click at [130, 277] on button "2" at bounding box center [126, 276] width 10 height 13
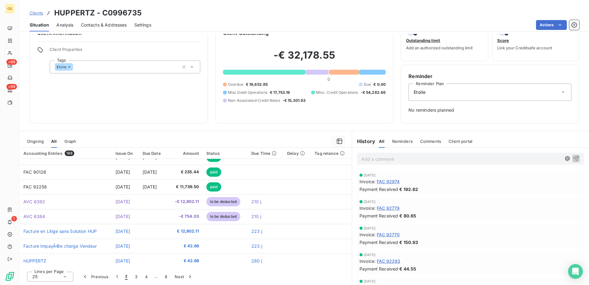
scroll to position [232, 0]
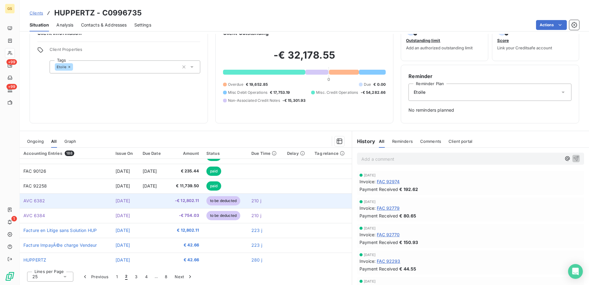
click at [260, 197] on td "210 j" at bounding box center [266, 200] width 36 height 15
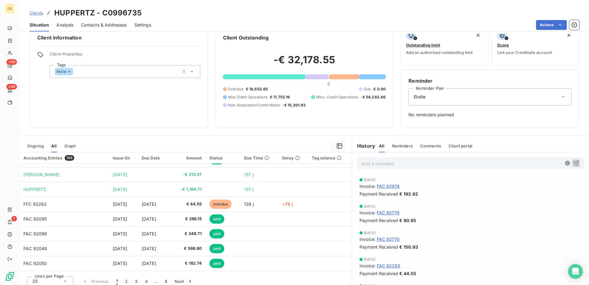
scroll to position [16, 0]
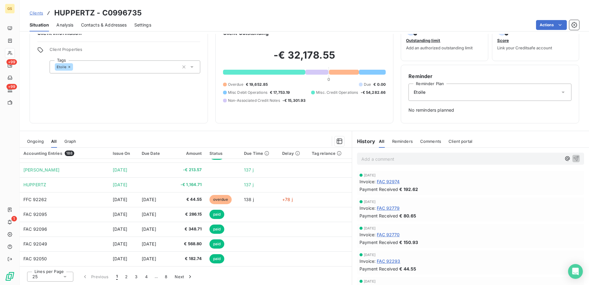
click at [23, 140] on div "Ongoing All Graph" at bounding box center [186, 141] width 332 height 13
click at [32, 142] on span "Ongoing" at bounding box center [35, 141] width 17 height 5
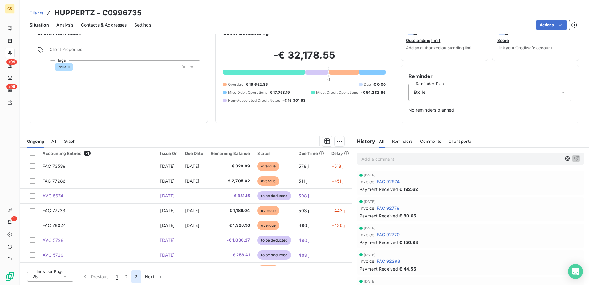
click at [140, 275] on button "3" at bounding box center [136, 276] width 10 height 13
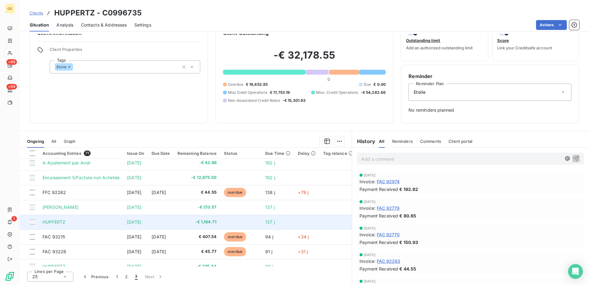
scroll to position [52, 0]
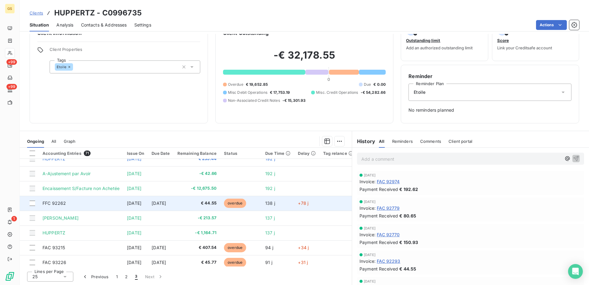
click at [221, 199] on td "€ 44.55" at bounding box center [197, 203] width 47 height 15
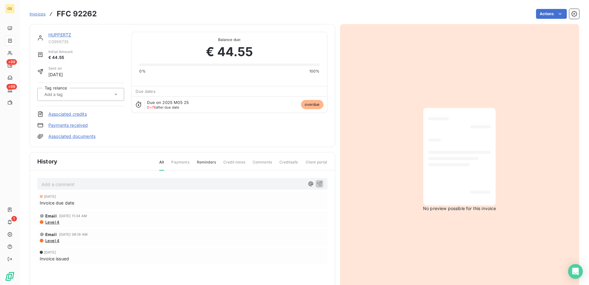
click at [71, 124] on link "Payments received" at bounding box center [68, 125] width 40 height 6
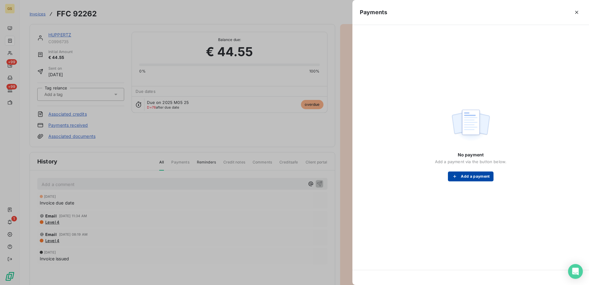
click at [468, 177] on button "Add a payment" at bounding box center [470, 176] width 45 height 10
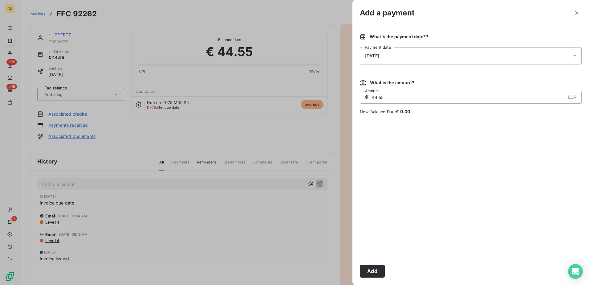
click at [438, 63] on div "[DATE]" at bounding box center [471, 55] width 222 height 17
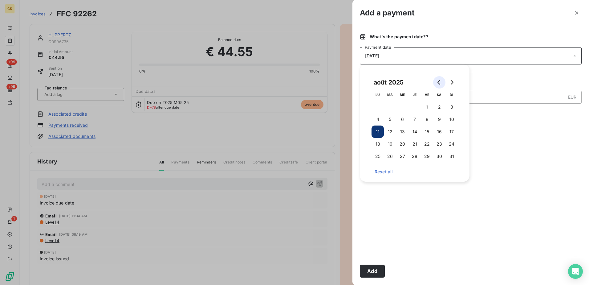
click at [436, 83] on button "Go to previous month" at bounding box center [439, 82] width 12 height 12
click at [400, 141] on button "18" at bounding box center [402, 144] width 12 height 12
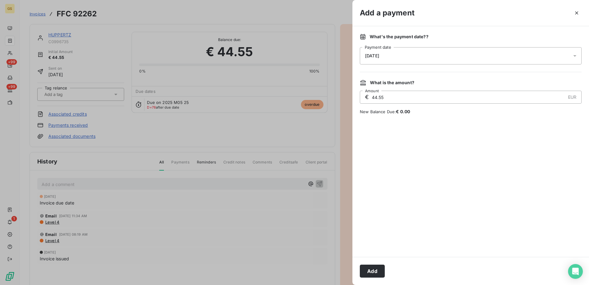
click at [482, 144] on div at bounding box center [471, 185] width 222 height 127
click at [369, 266] on button "Add" at bounding box center [372, 270] width 25 height 13
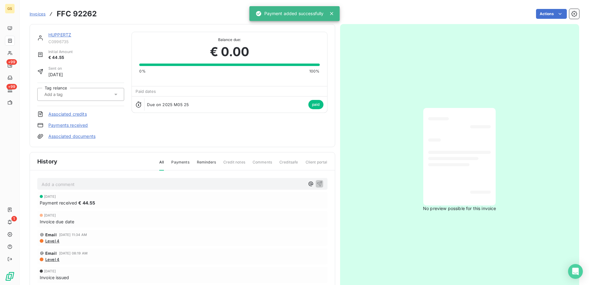
click at [63, 36] on link "HUPPERTZ" at bounding box center [59, 34] width 23 height 5
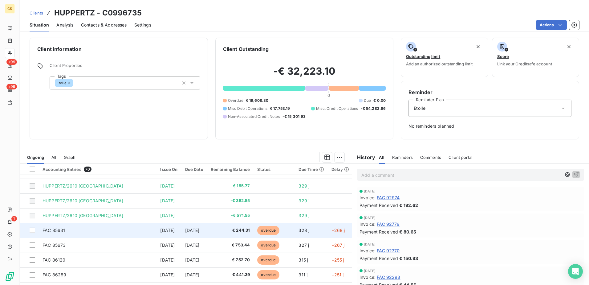
scroll to position [16, 0]
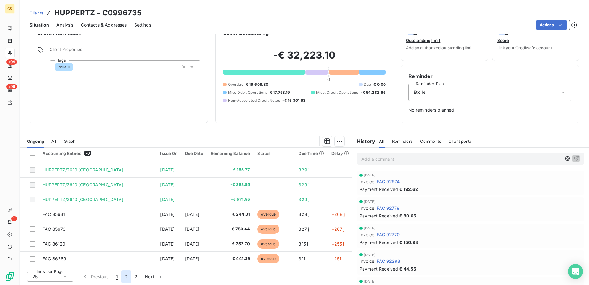
click at [125, 273] on button "2" at bounding box center [126, 276] width 10 height 13
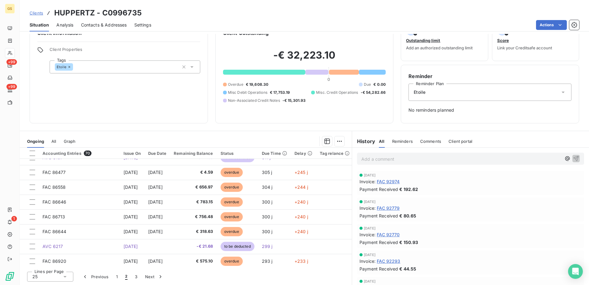
scroll to position [0, 0]
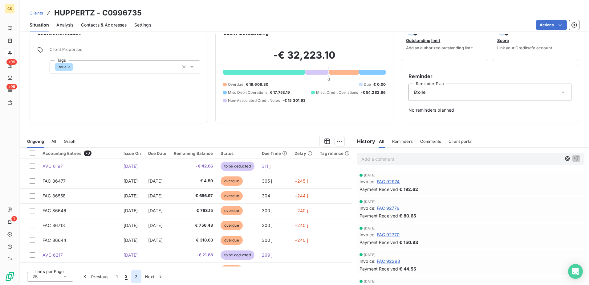
click at [134, 275] on button "3" at bounding box center [136, 276] width 10 height 13
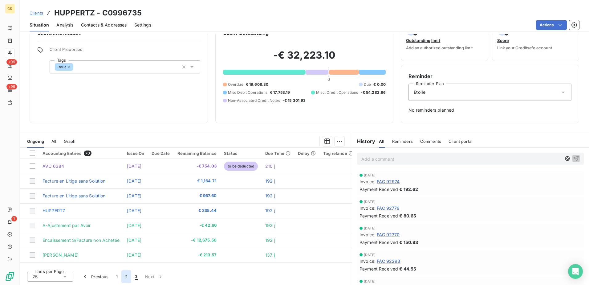
click at [129, 277] on button "2" at bounding box center [126, 276] width 10 height 13
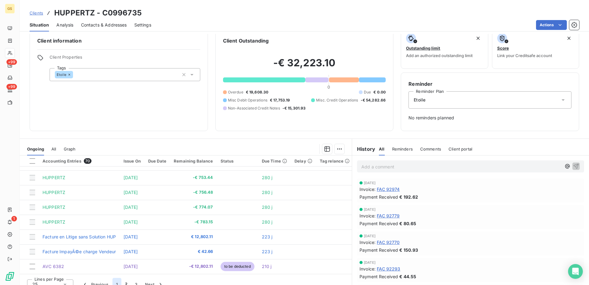
scroll to position [16, 0]
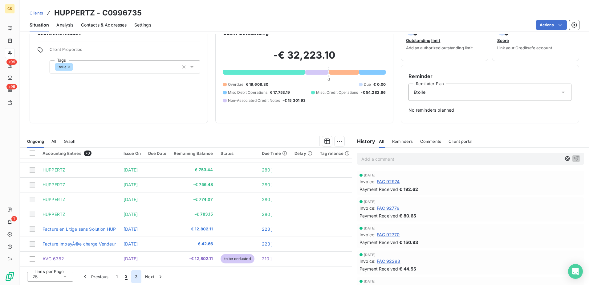
click at [139, 273] on button "3" at bounding box center [136, 276] width 10 height 13
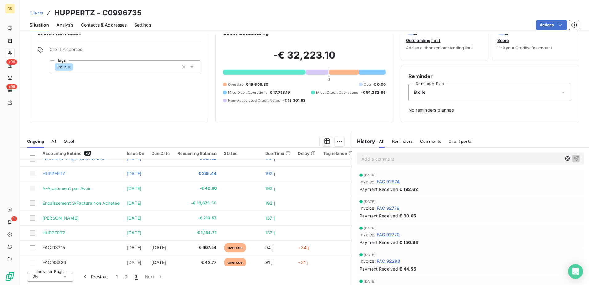
scroll to position [0, 0]
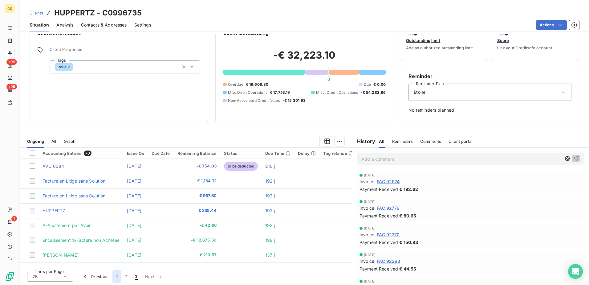
click at [116, 277] on button "1" at bounding box center [117, 276] width 9 height 13
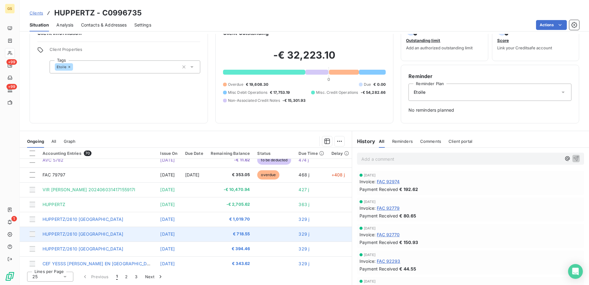
scroll to position [265, 0]
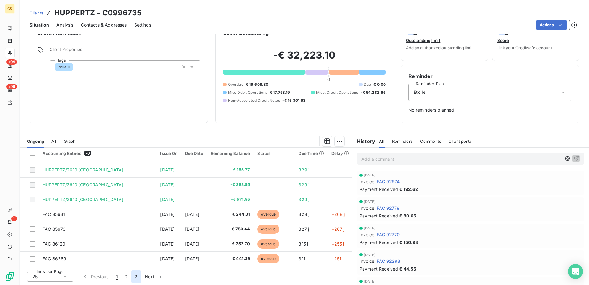
click at [139, 278] on button "3" at bounding box center [136, 276] width 10 height 13
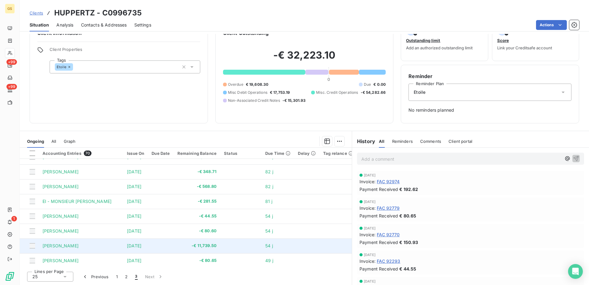
scroll to position [191, 0]
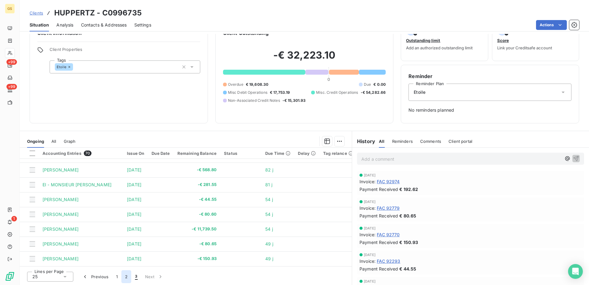
click at [126, 280] on button "2" at bounding box center [126, 276] width 10 height 13
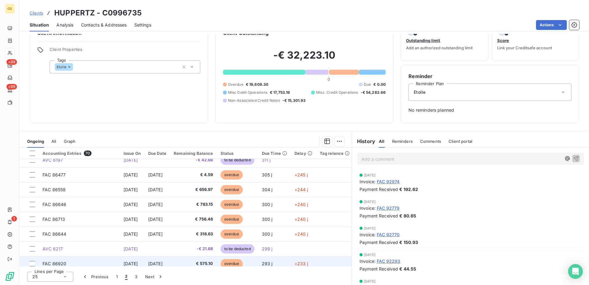
scroll to position [0, 0]
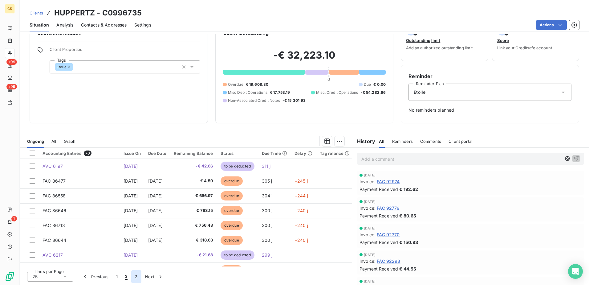
click at [138, 280] on button "3" at bounding box center [136, 276] width 10 height 13
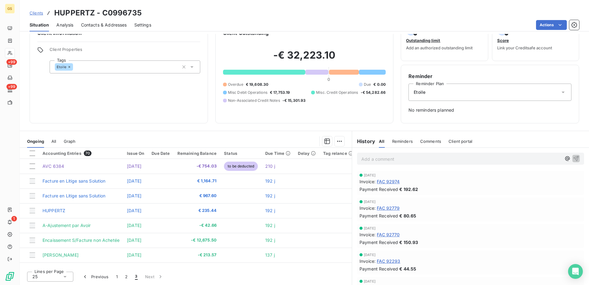
click at [56, 141] on span "All" at bounding box center [53, 141] width 5 height 5
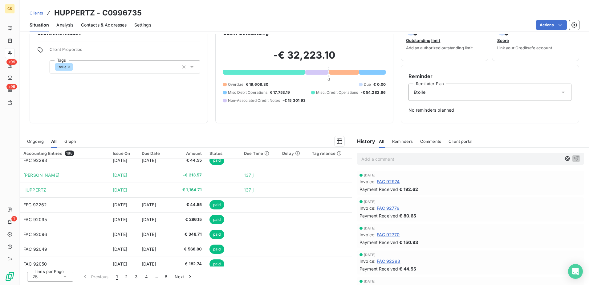
scroll to position [263, 0]
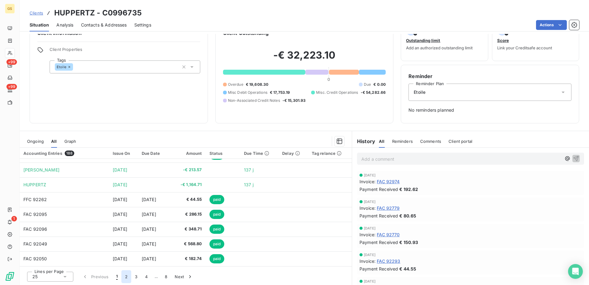
click at [127, 277] on button "2" at bounding box center [126, 276] width 10 height 13
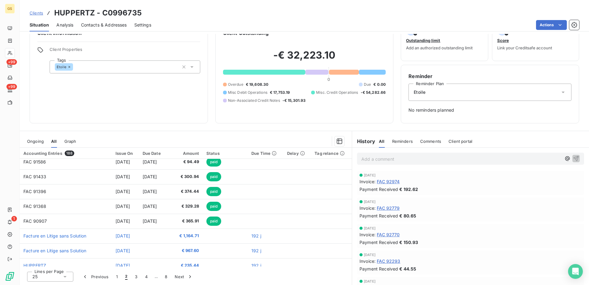
scroll to position [0, 0]
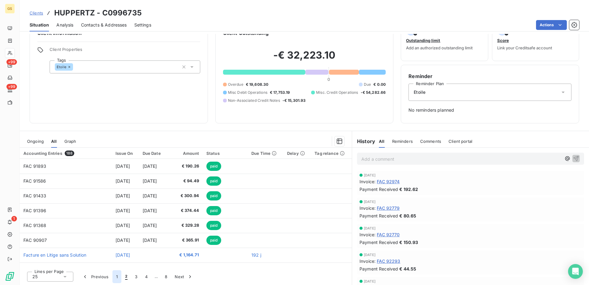
click at [120, 278] on button "1" at bounding box center [117, 276] width 9 height 13
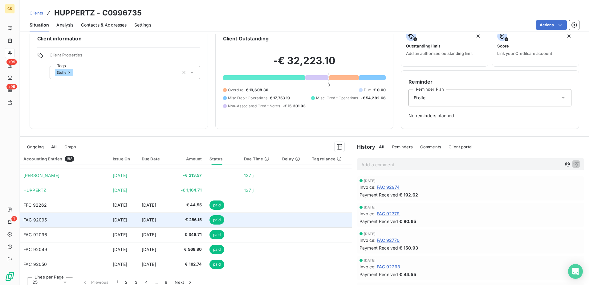
scroll to position [16, 0]
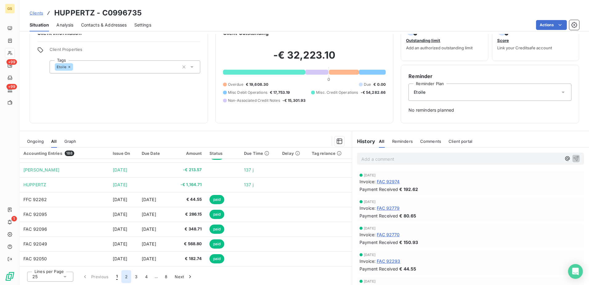
click at [127, 278] on button "2" at bounding box center [126, 276] width 10 height 13
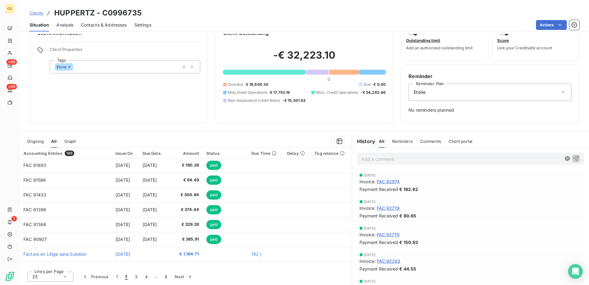
scroll to position [0, 0]
click at [118, 277] on button "1" at bounding box center [117, 276] width 9 height 13
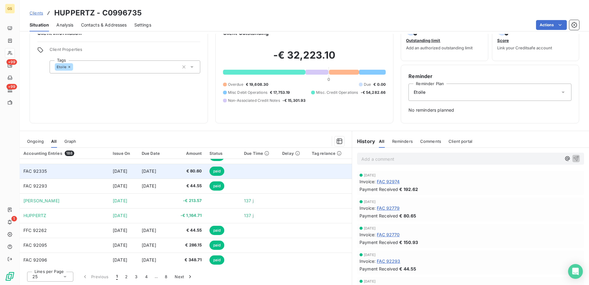
scroll to position [263, 0]
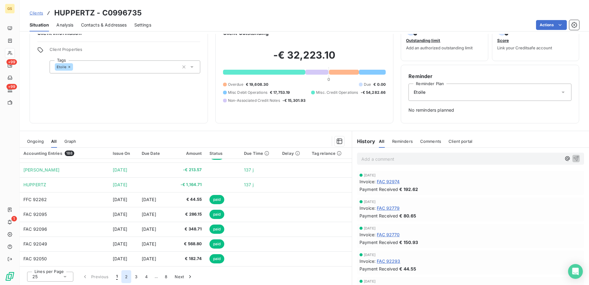
click at [125, 277] on button "2" at bounding box center [126, 276] width 10 height 13
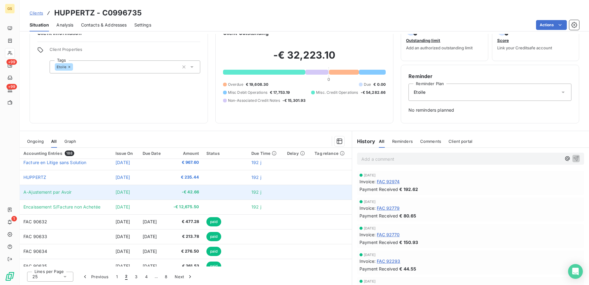
scroll to position [0, 0]
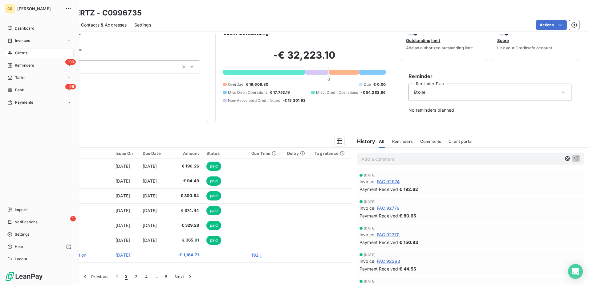
click at [19, 51] on span "Clients" at bounding box center [21, 53] width 12 height 6
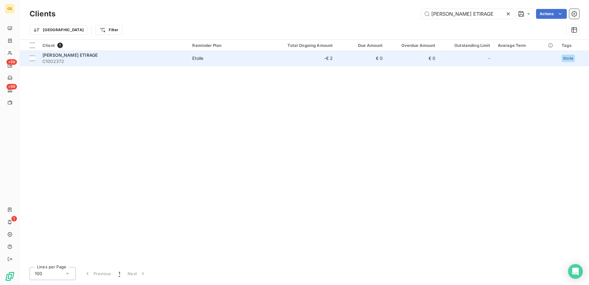
type input "[PERSON_NAME] ETIRAGE"
click at [169, 55] on div "[PERSON_NAME] ETIRAGE" at bounding box center [114, 55] width 142 height 6
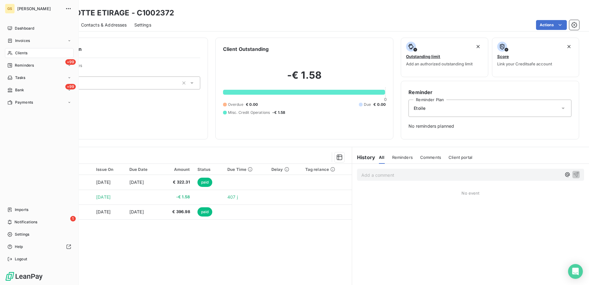
drag, startPoint x: 21, startPoint y: 51, endPoint x: 59, endPoint y: 48, distance: 38.3
click at [21, 51] on span "Clients" at bounding box center [21, 53] width 12 height 6
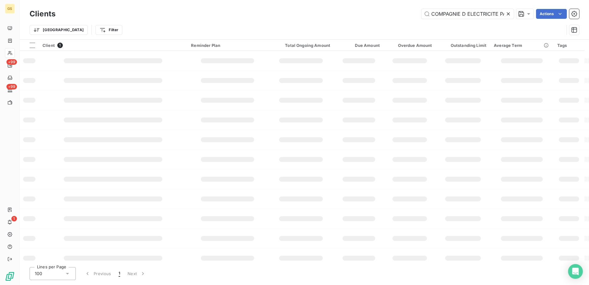
scroll to position [0, 17]
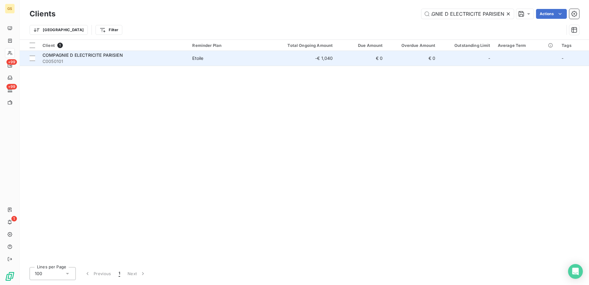
type input "COMPAGNIE D ELECTRICITE PARISIEN"
click at [179, 60] on span "C0050101" at bounding box center [114, 61] width 142 height 6
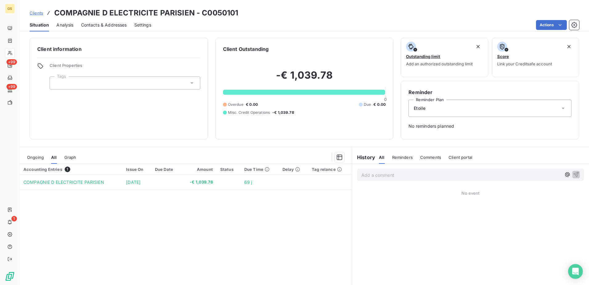
click at [215, 20] on div "Actions" at bounding box center [369, 25] width 421 height 10
click at [215, 19] on div "Situation Analysis Contacts & Addresses Settings Actions" at bounding box center [305, 24] width 570 height 13
drag, startPoint x: 215, startPoint y: 19, endPoint x: 218, endPoint y: 13, distance: 6.6
click at [218, 13] on h3 "COMPAGNIE D ELECTRICITE PARISIEN - C0050101" at bounding box center [146, 12] width 184 height 11
click at [216, 13] on h3 "COMPAGNIE D ELECTRICITE PARISIEN - C0050101" at bounding box center [146, 12] width 184 height 11
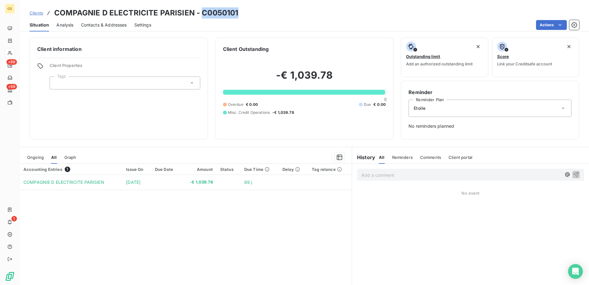
click at [216, 13] on h3 "COMPAGNIE D ELECTRICITE PARISIEN - C0050101" at bounding box center [146, 12] width 184 height 11
copy h3 "C0050101"
click at [169, 17] on h3 "COMPAGNIE D ELECTRICITE PARISIEN - C0050101" at bounding box center [146, 12] width 184 height 11
copy h3 "PARISIEN"
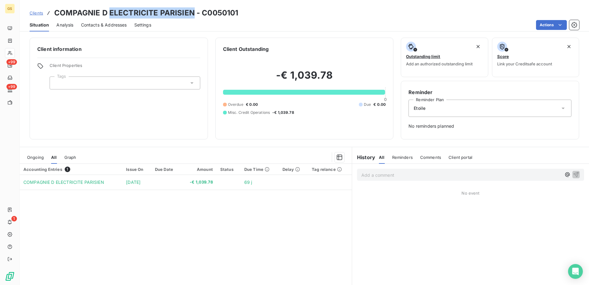
drag, startPoint x: 109, startPoint y: 10, endPoint x: 193, endPoint y: 14, distance: 83.3
click at [193, 14] on h3 "COMPAGNIE D ELECTRICITE PARISIEN - C0050101" at bounding box center [146, 12] width 184 height 11
copy h3 "ELECTRICITE PARISIEN"
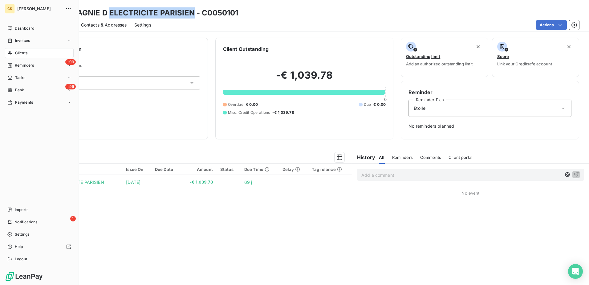
click at [23, 55] on span "Clients" at bounding box center [21, 53] width 12 height 6
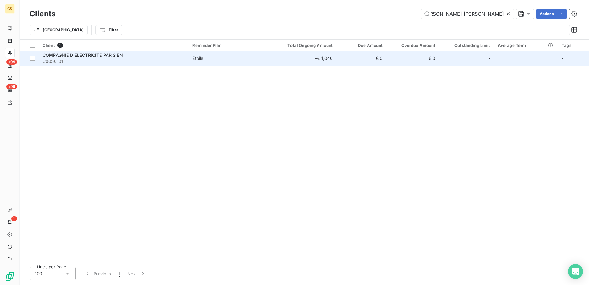
scroll to position [0, 15]
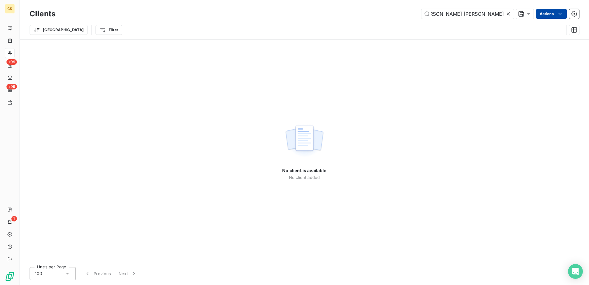
drag, startPoint x: 448, startPoint y: 14, endPoint x: 558, endPoint y: 14, distance: 110.7
click at [558, 14] on div "[PERSON_NAME] [PERSON_NAME] Actions" at bounding box center [321, 14] width 517 height 10
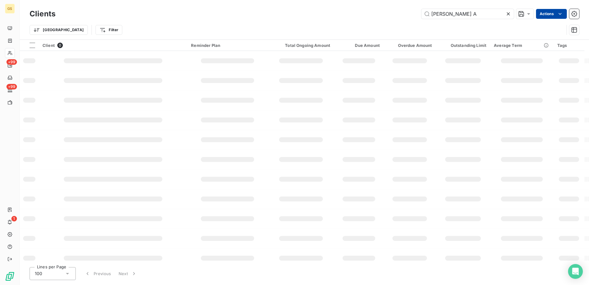
scroll to position [0, 0]
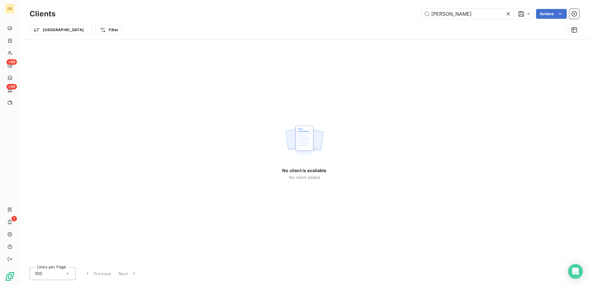
drag, startPoint x: 441, startPoint y: 13, endPoint x: 417, endPoint y: 14, distance: 23.8
click at [417, 14] on div "[PERSON_NAME] Actions" at bounding box center [321, 14] width 517 height 10
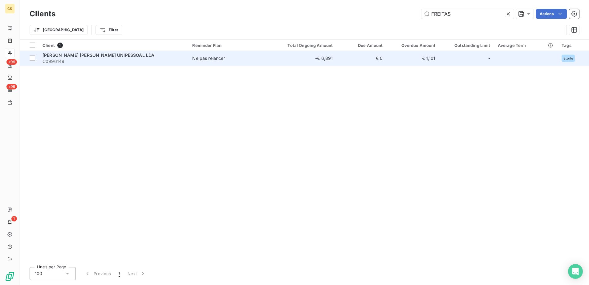
type input "FREITAS"
click at [219, 60] on div "Ne pas relancer" at bounding box center [208, 58] width 33 height 6
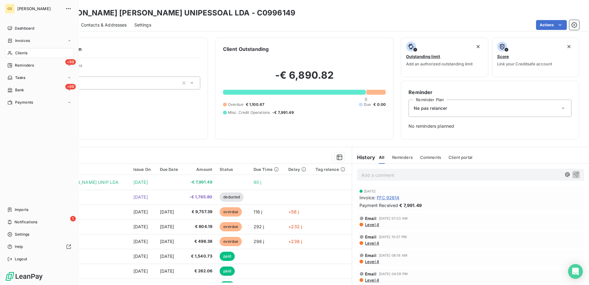
click at [23, 50] on div "Clients" at bounding box center [39, 53] width 69 height 10
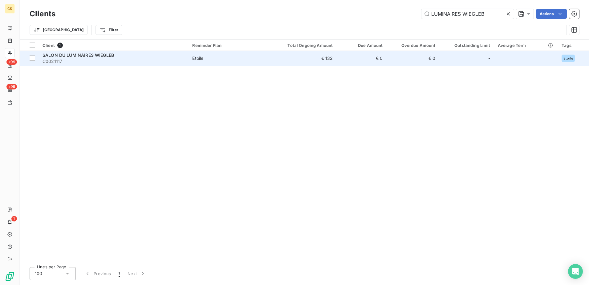
type input "LUMINAIRES WIEGLEB"
click at [204, 65] on td "Etoile" at bounding box center [229, 58] width 81 height 15
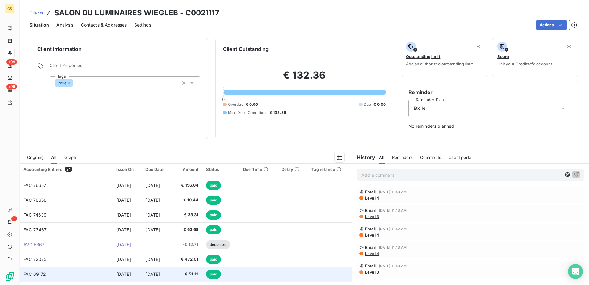
scroll to position [31, 0]
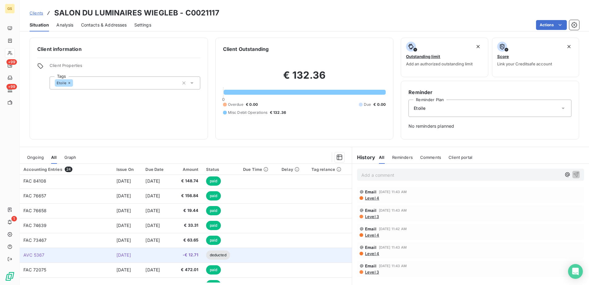
click at [244, 256] on tr "AVC 5367 [DATE] -€ 12.71 deducted" at bounding box center [186, 255] width 332 height 15
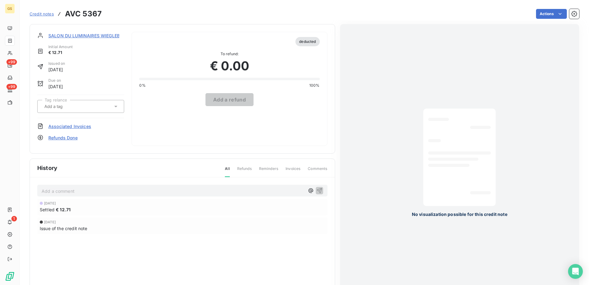
click at [87, 129] on span "Associated Invoices" at bounding box center [69, 126] width 43 height 6
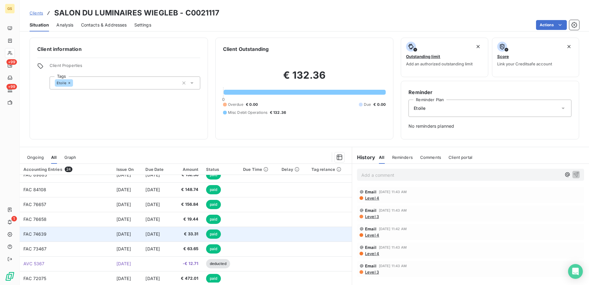
scroll to position [31, 0]
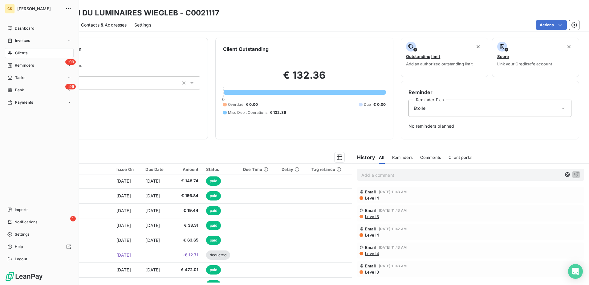
drag, startPoint x: 22, startPoint y: 48, endPoint x: 28, endPoint y: 48, distance: 6.5
click at [22, 48] on div "Clients" at bounding box center [39, 53] width 69 height 10
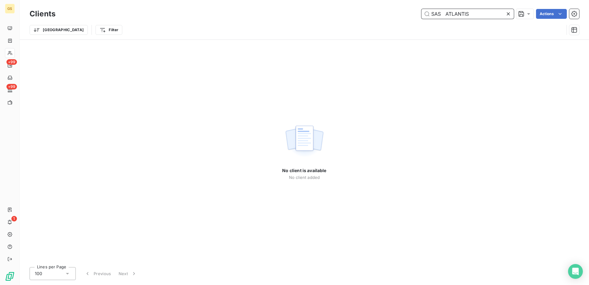
paste input "NC LIGHT AIR"
drag, startPoint x: 440, startPoint y: 14, endPoint x: 361, endPoint y: 15, distance: 78.3
click at [362, 15] on div "NC LIGHT AIR Actions" at bounding box center [321, 14] width 517 height 10
paste input "SARL HI TECH ELEC"
drag, startPoint x: 446, startPoint y: 14, endPoint x: 286, endPoint y: 14, distance: 159.4
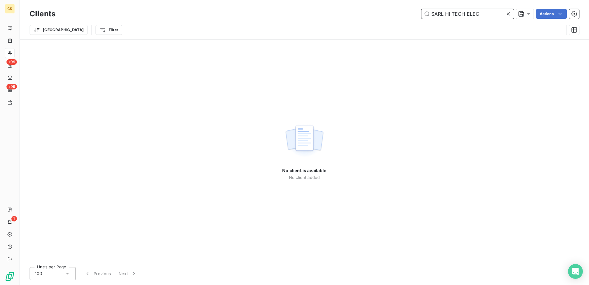
click at [286, 14] on div "SARL HI TECH ELEC Actions" at bounding box center [321, 14] width 517 height 10
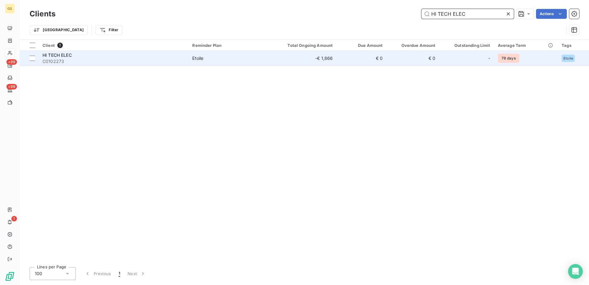
type input "HI TECH ELEC"
click at [157, 57] on div "HI TECH ELEC" at bounding box center [114, 55] width 142 height 6
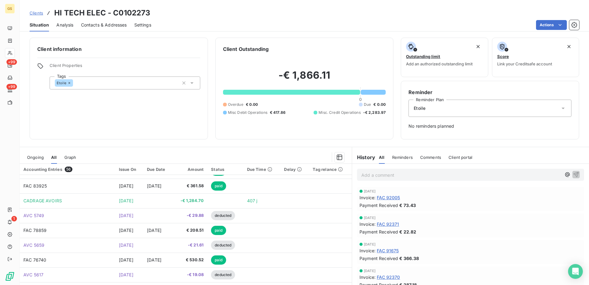
scroll to position [263, 0]
